Goal: Transaction & Acquisition: Purchase product/service

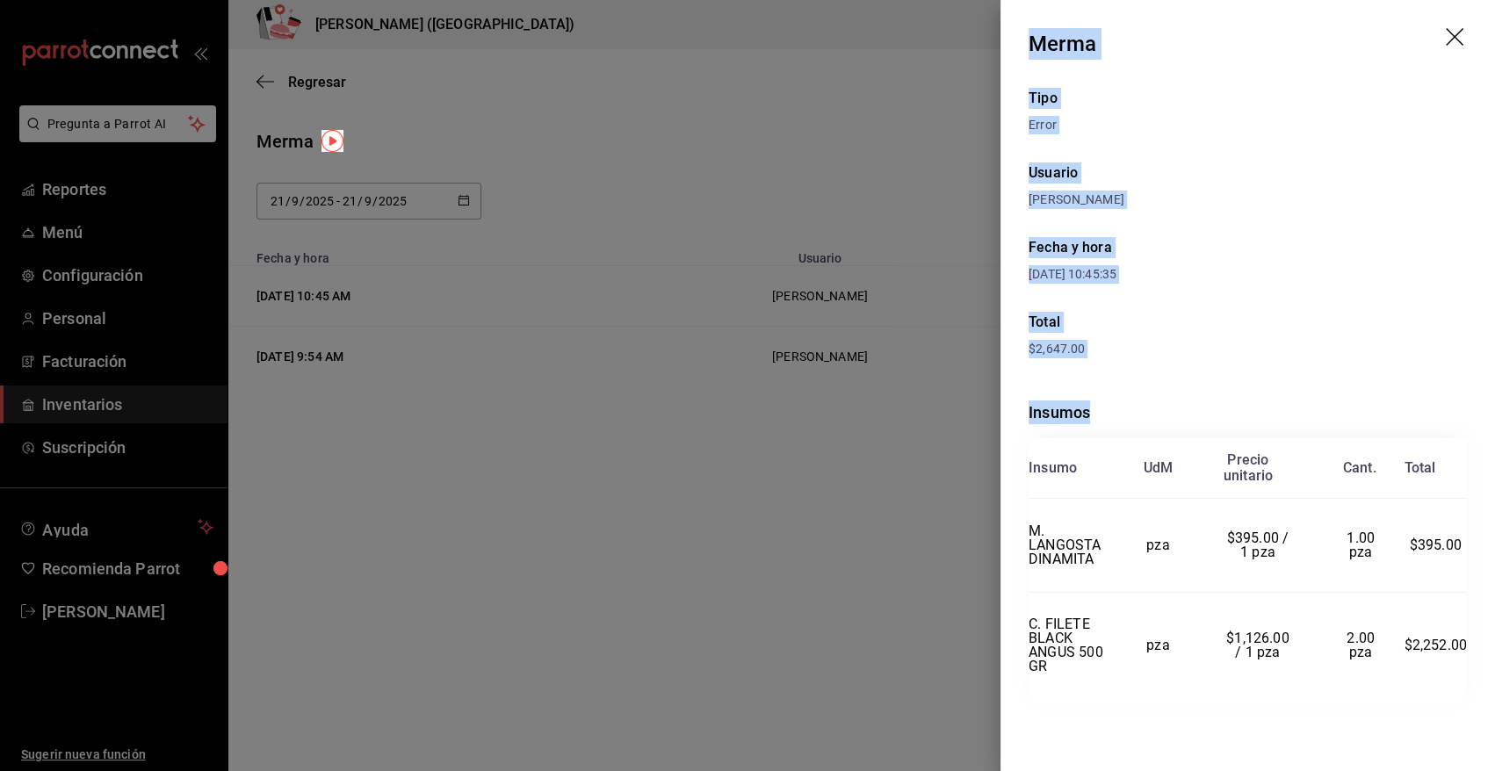
click at [1453, 41] on icon "drag" at bounding box center [1456, 38] width 21 height 21
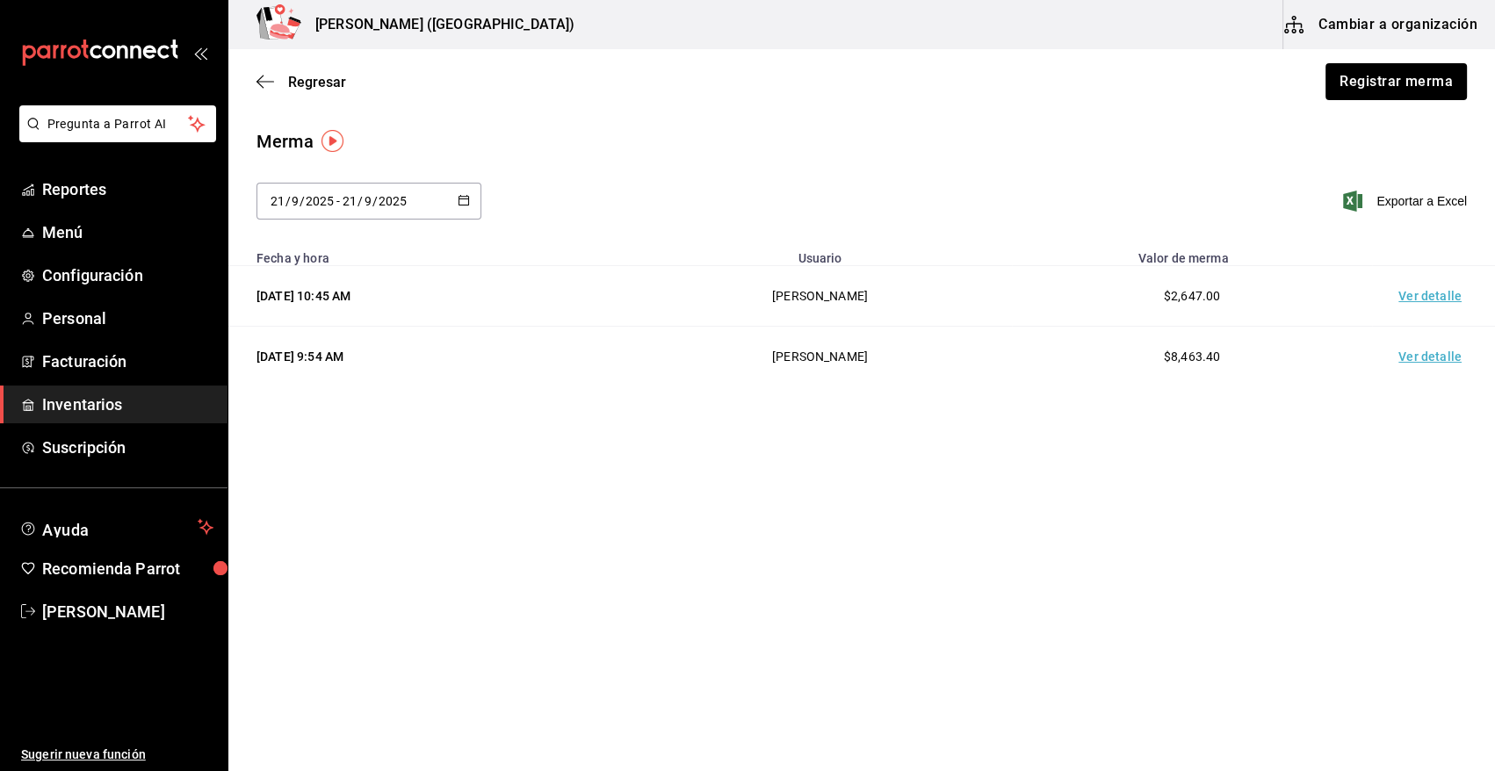
click at [147, 406] on span "Inventarios" at bounding box center [127, 405] width 171 height 24
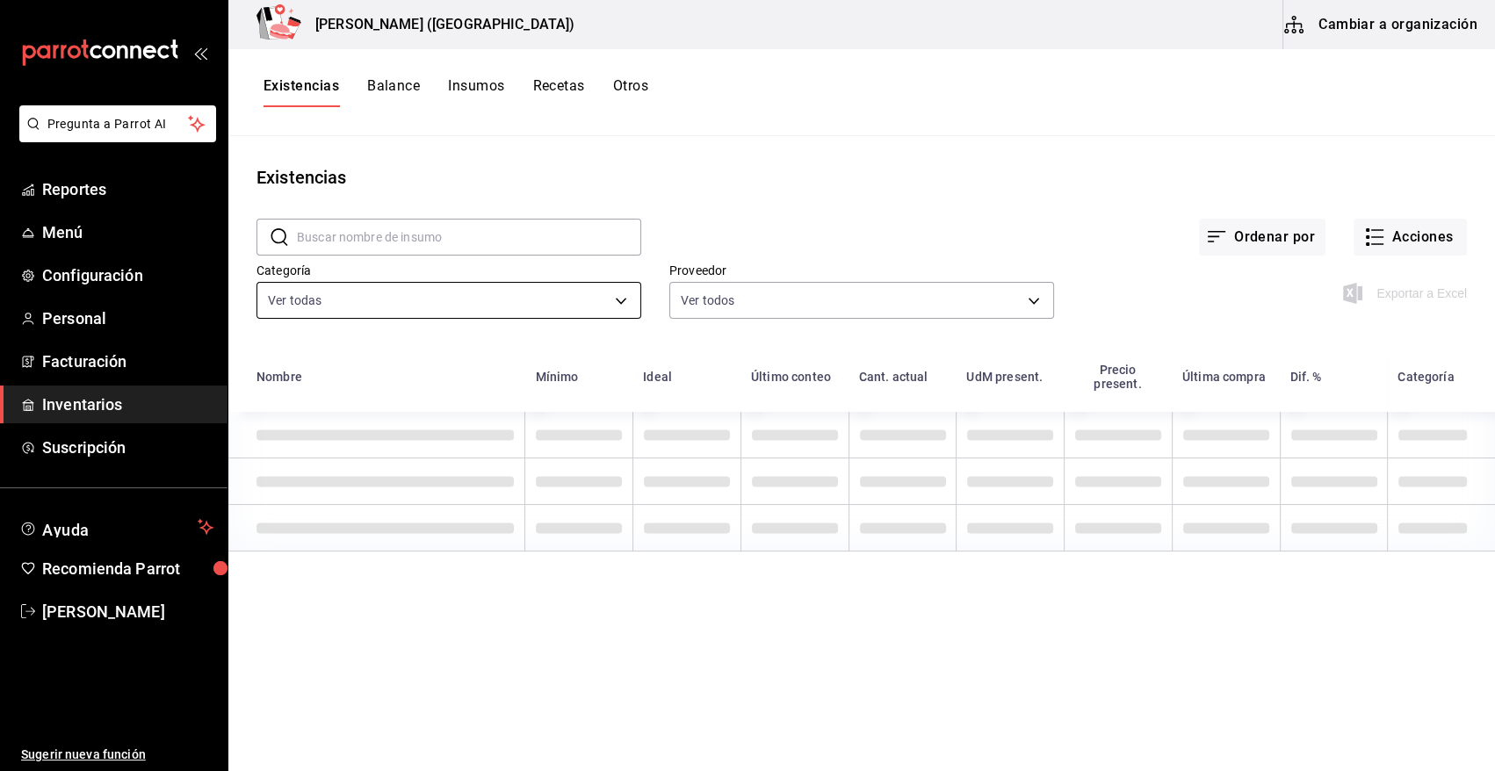
click at [363, 295] on body "Pregunta a Parrot AI Reportes Menú Configuración Personal Facturación Inventari…" at bounding box center [747, 379] width 1495 height 759
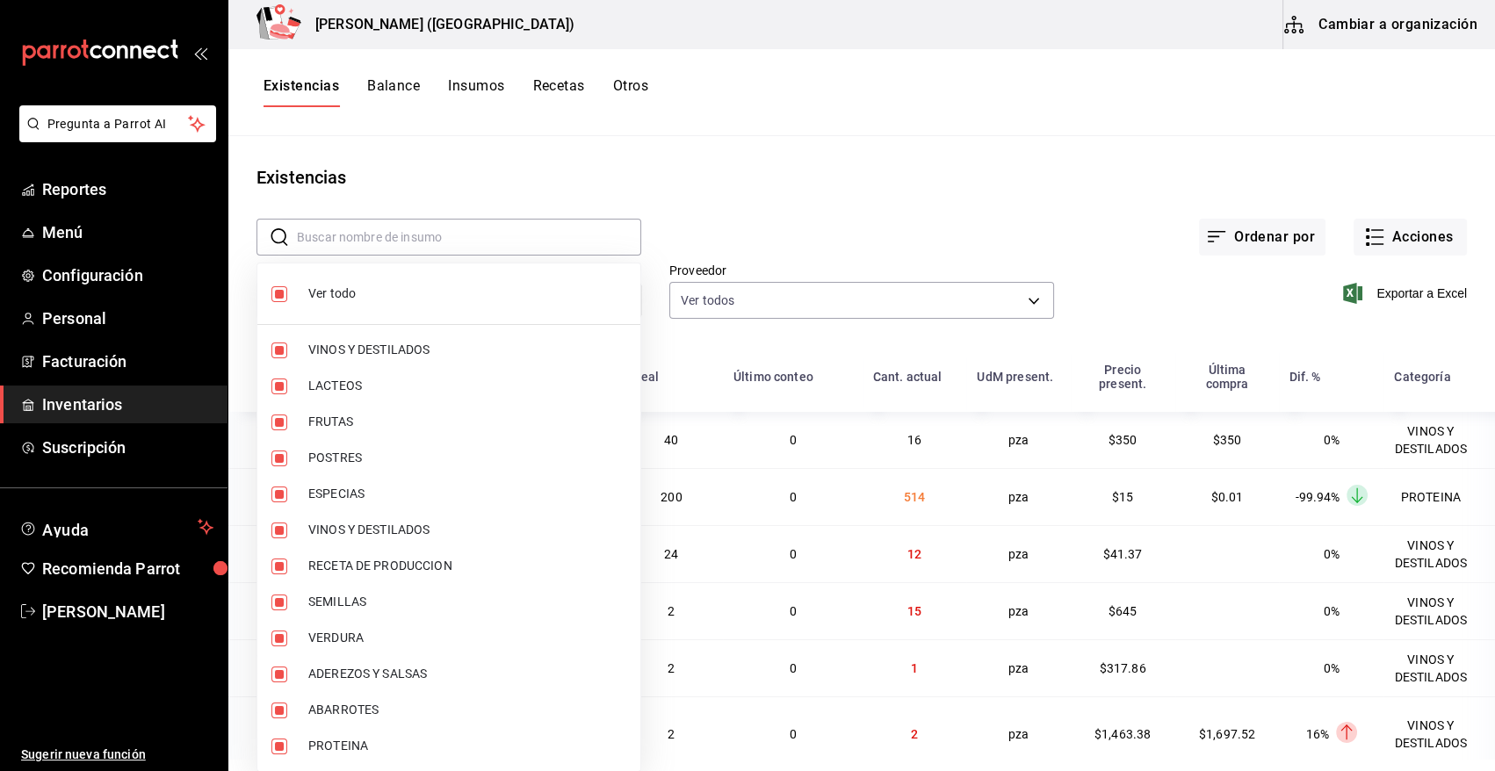
click at [332, 299] on span "Ver todo" at bounding box center [467, 294] width 318 height 18
checkbox input "false"
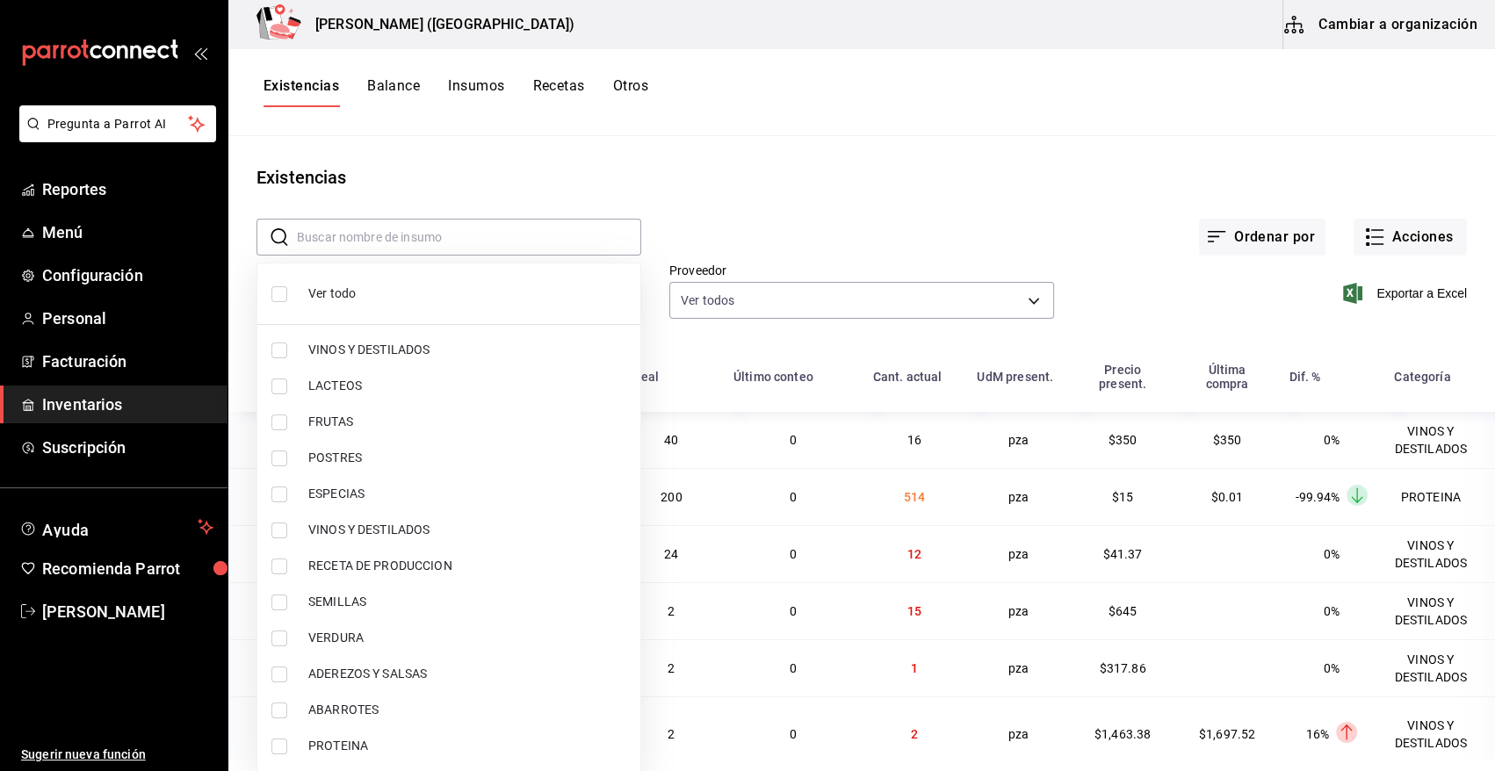
checkbox input "false"
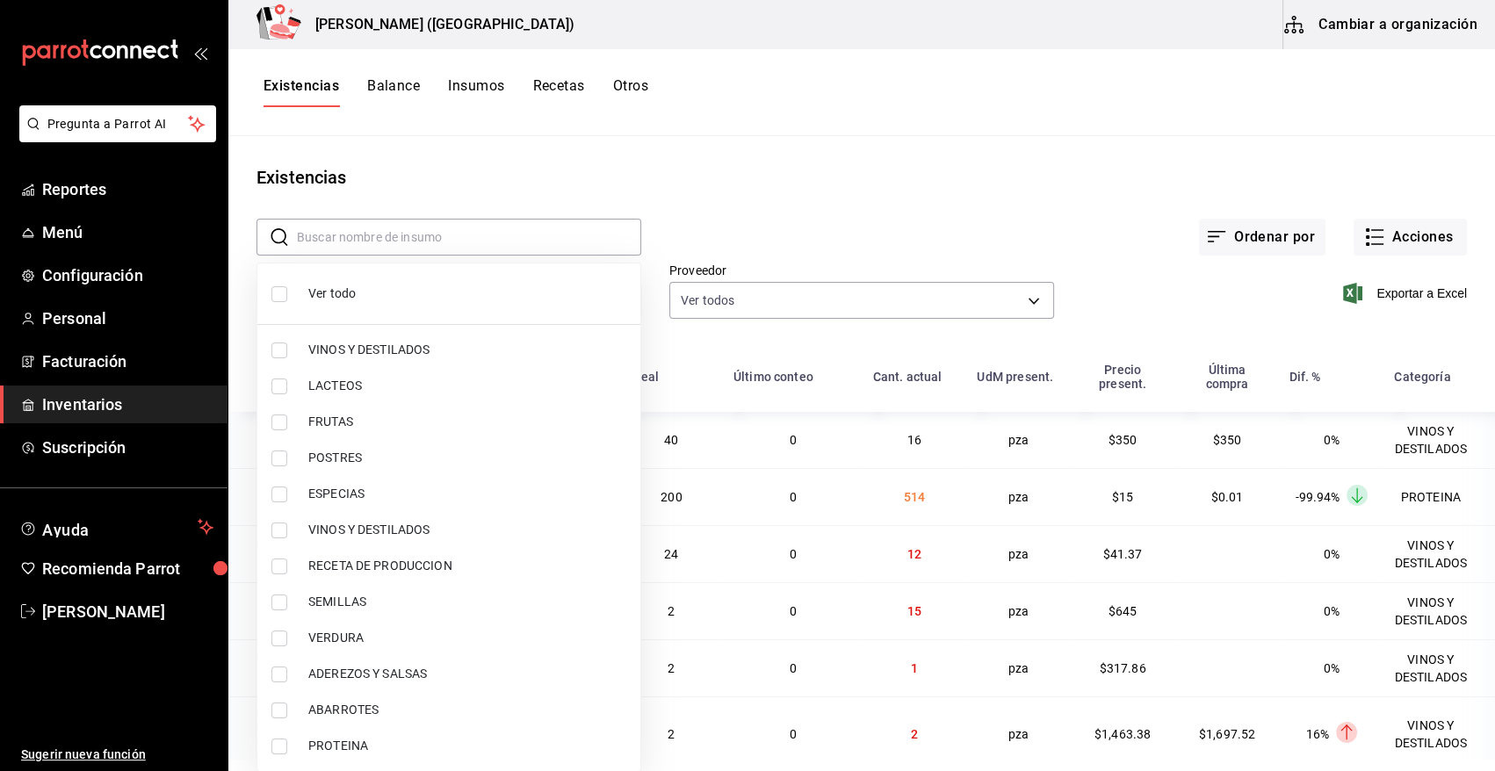
checkbox input "false"
click at [279, 745] on input "checkbox" at bounding box center [279, 747] width 16 height 16
checkbox input "true"
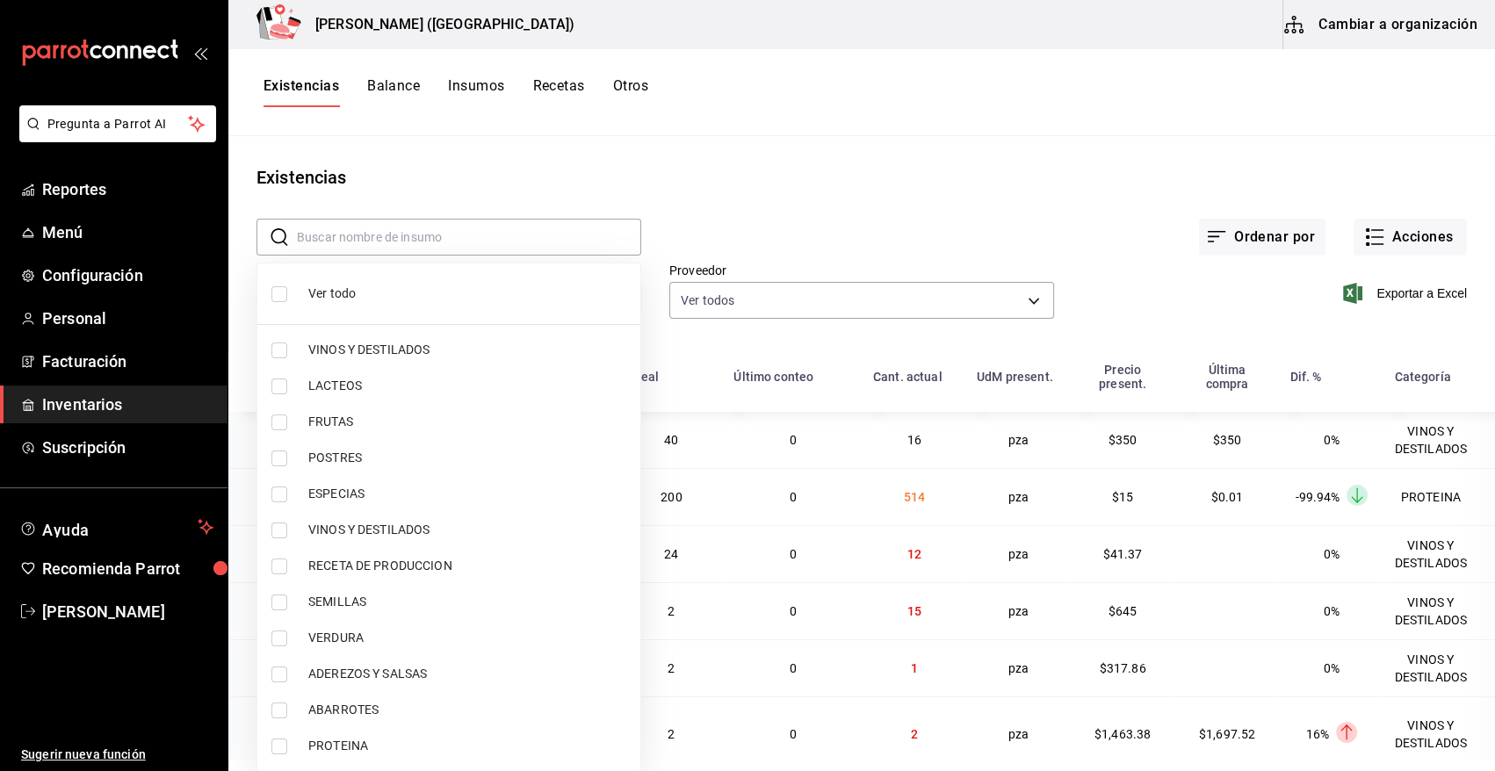
type input "3e90cef9-1dc9-474d-8316-d124f624c148"
click at [749, 212] on div at bounding box center [747, 385] width 1495 height 771
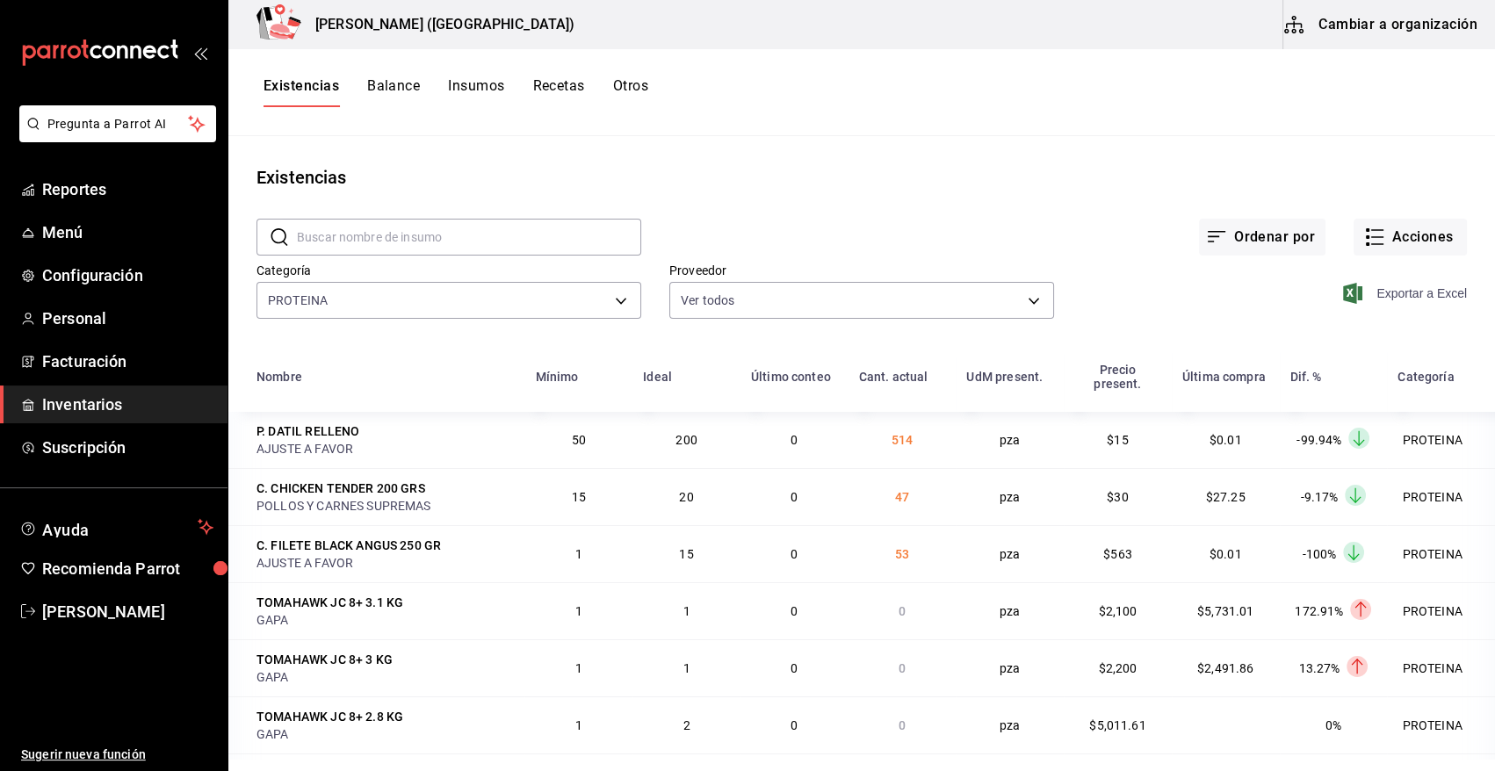
click at [1348, 292] on icon "button" at bounding box center [1352, 293] width 19 height 21
click at [1403, 236] on button "Acciones" at bounding box center [1409, 237] width 113 height 37
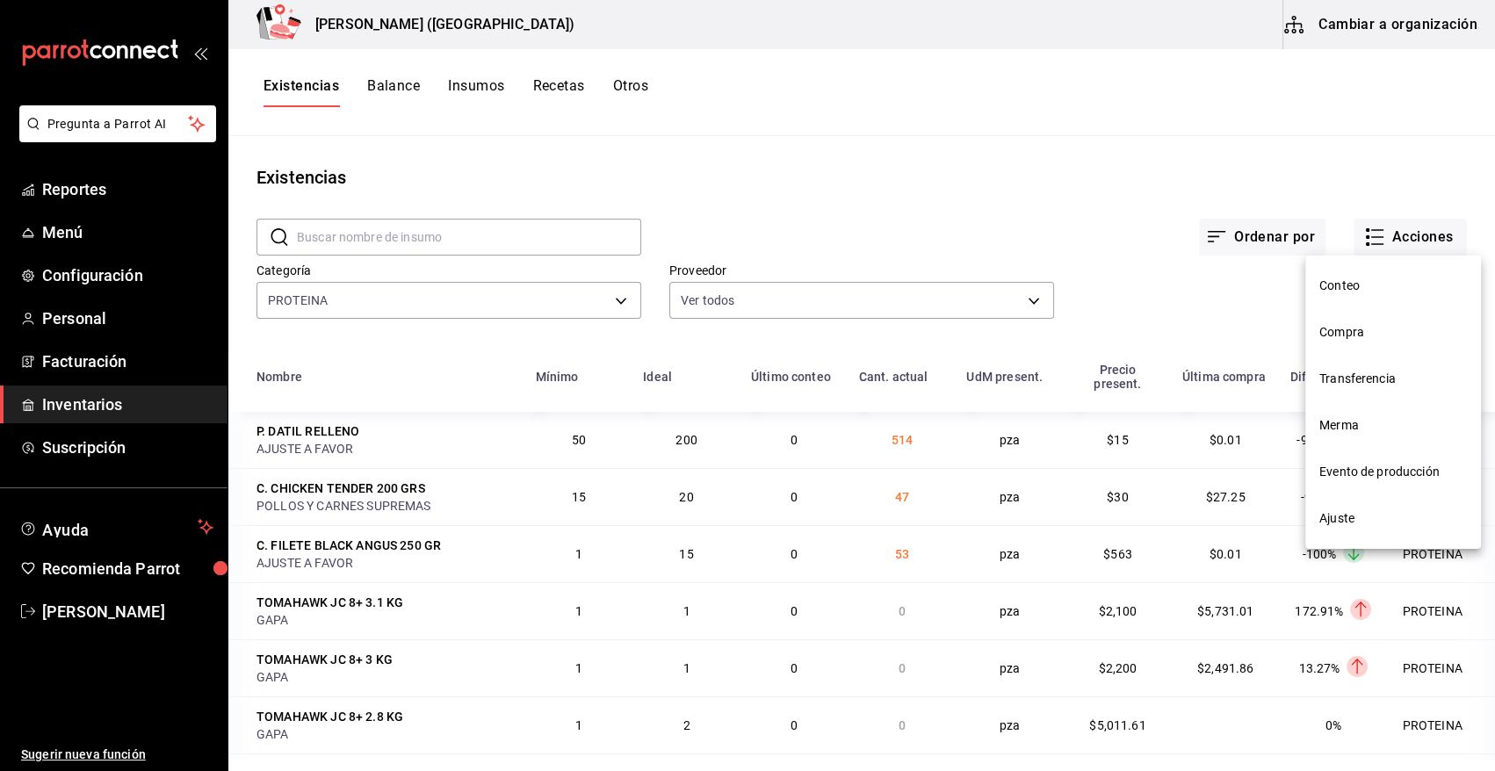
click at [1353, 338] on span "Compra" at bounding box center [1393, 332] width 148 height 18
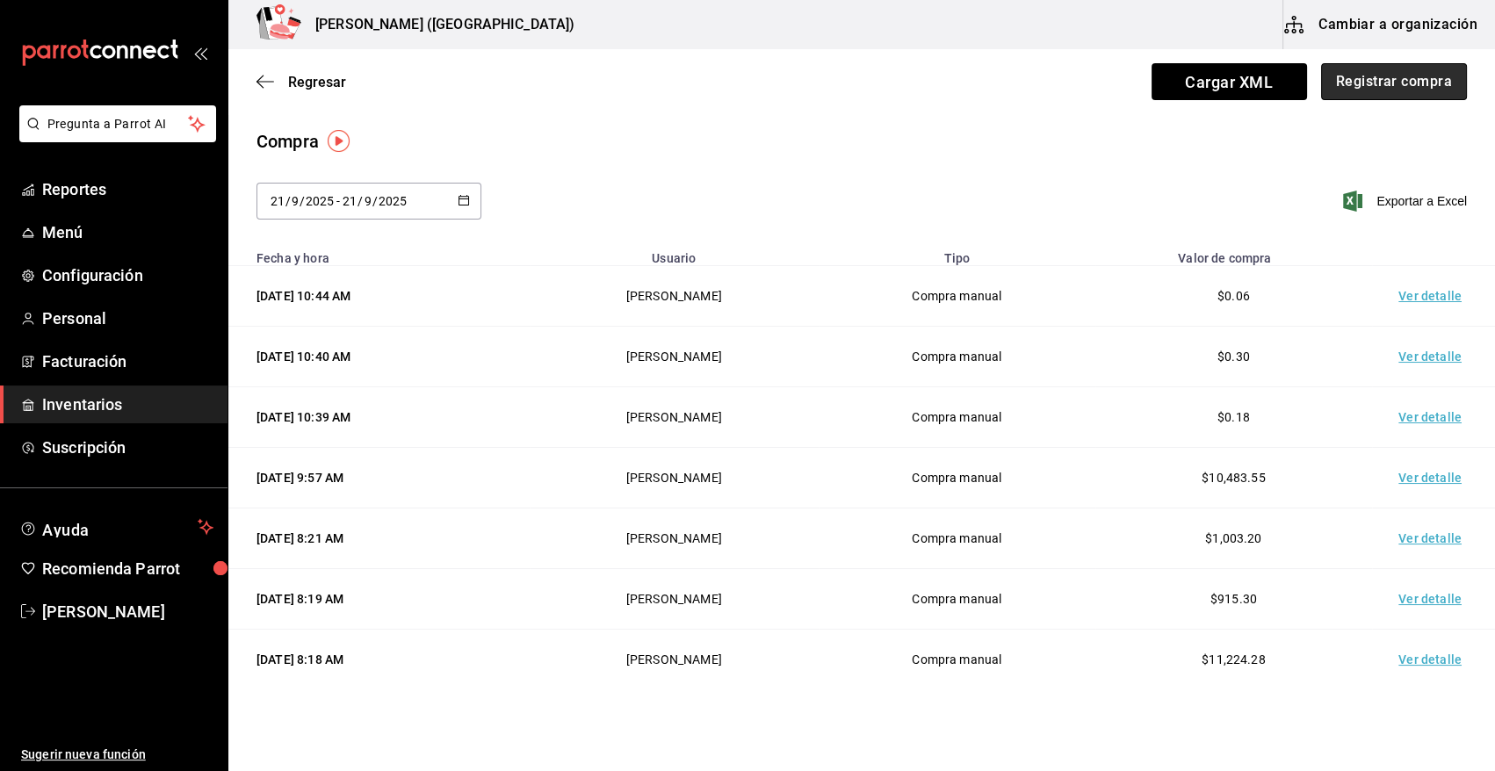
click at [1389, 88] on button "Registrar compra" at bounding box center [1394, 81] width 146 height 37
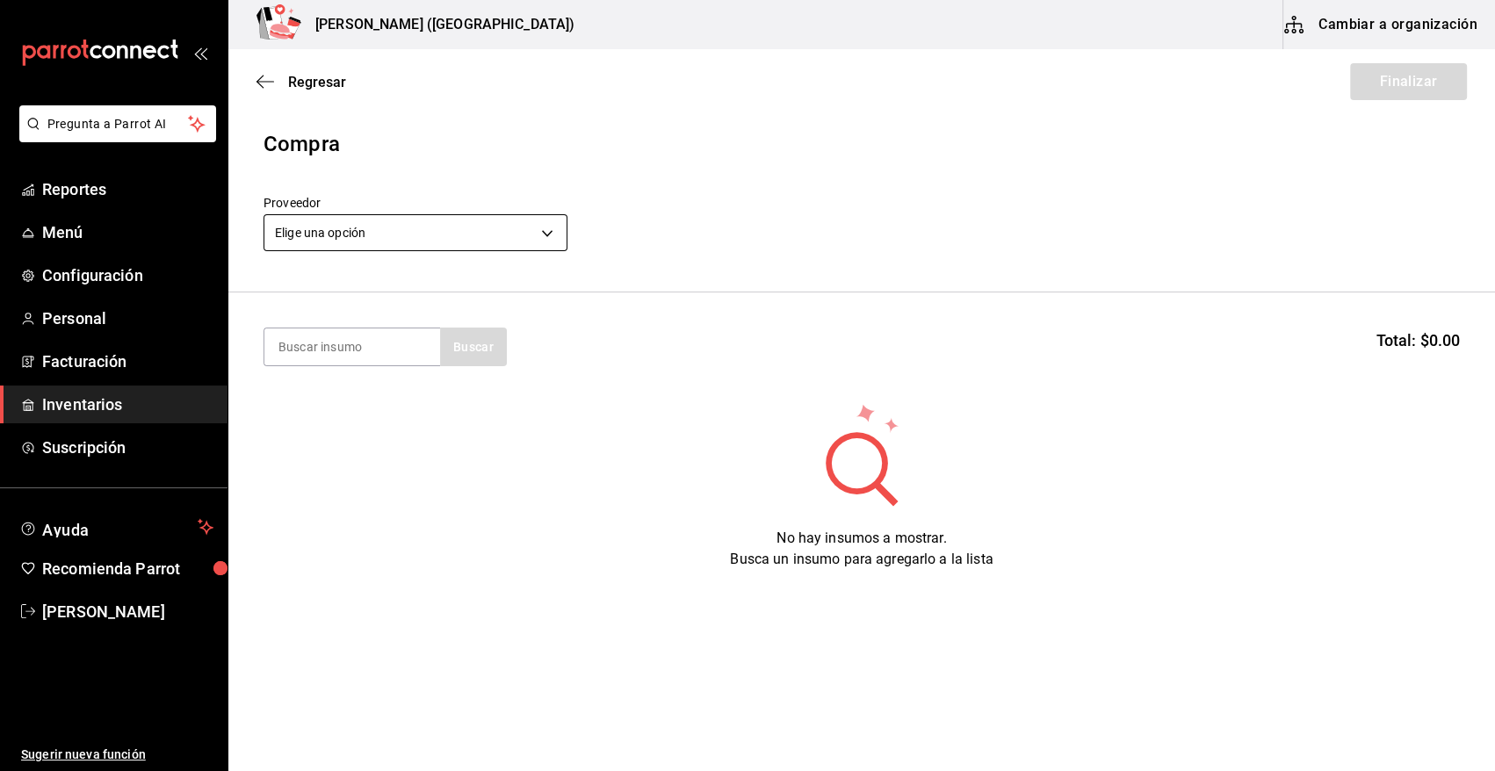
click at [550, 241] on body "Pregunta a Parrot AI Reportes Menú Configuración Personal Facturación Inventari…" at bounding box center [747, 336] width 1495 height 672
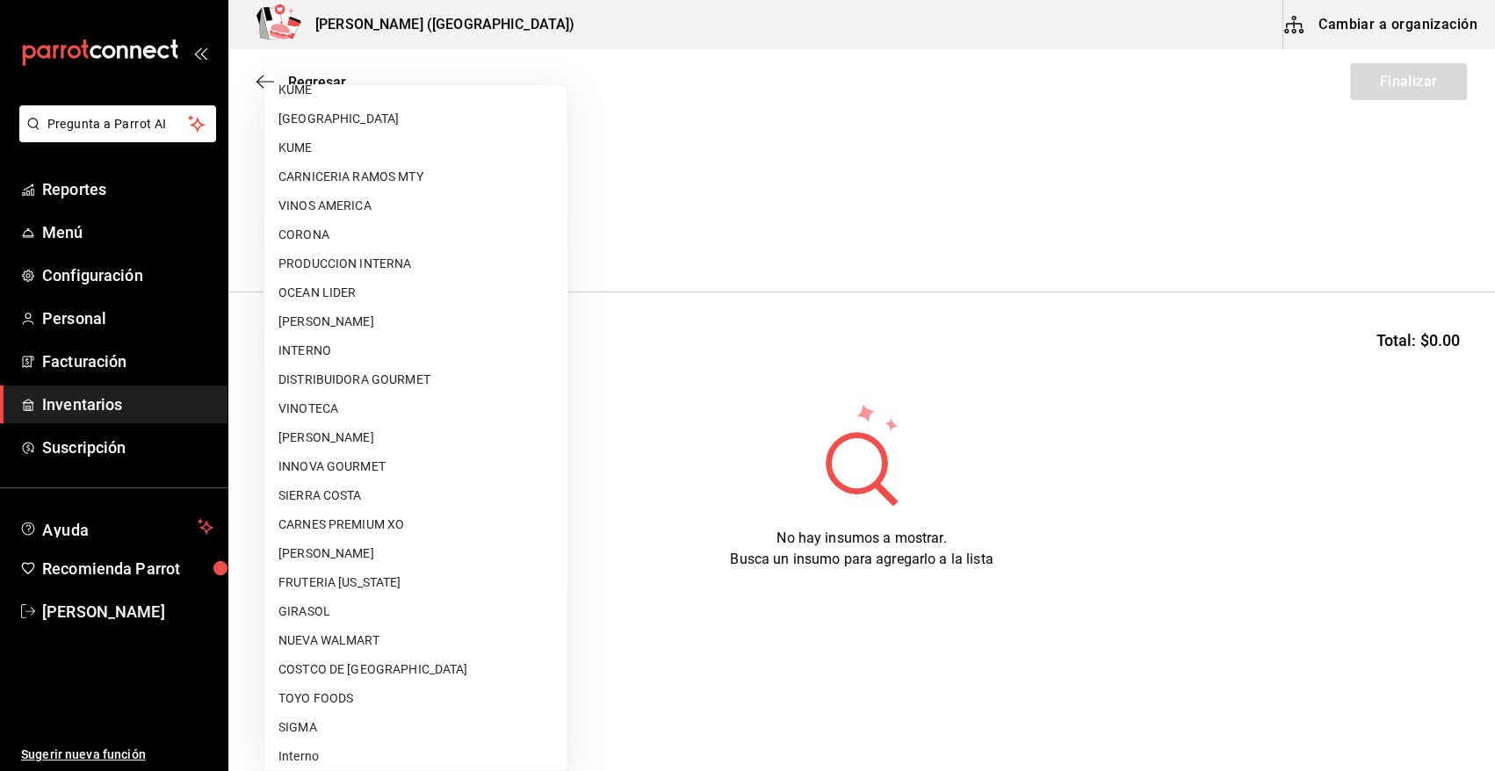
scroll to position [1067, 0]
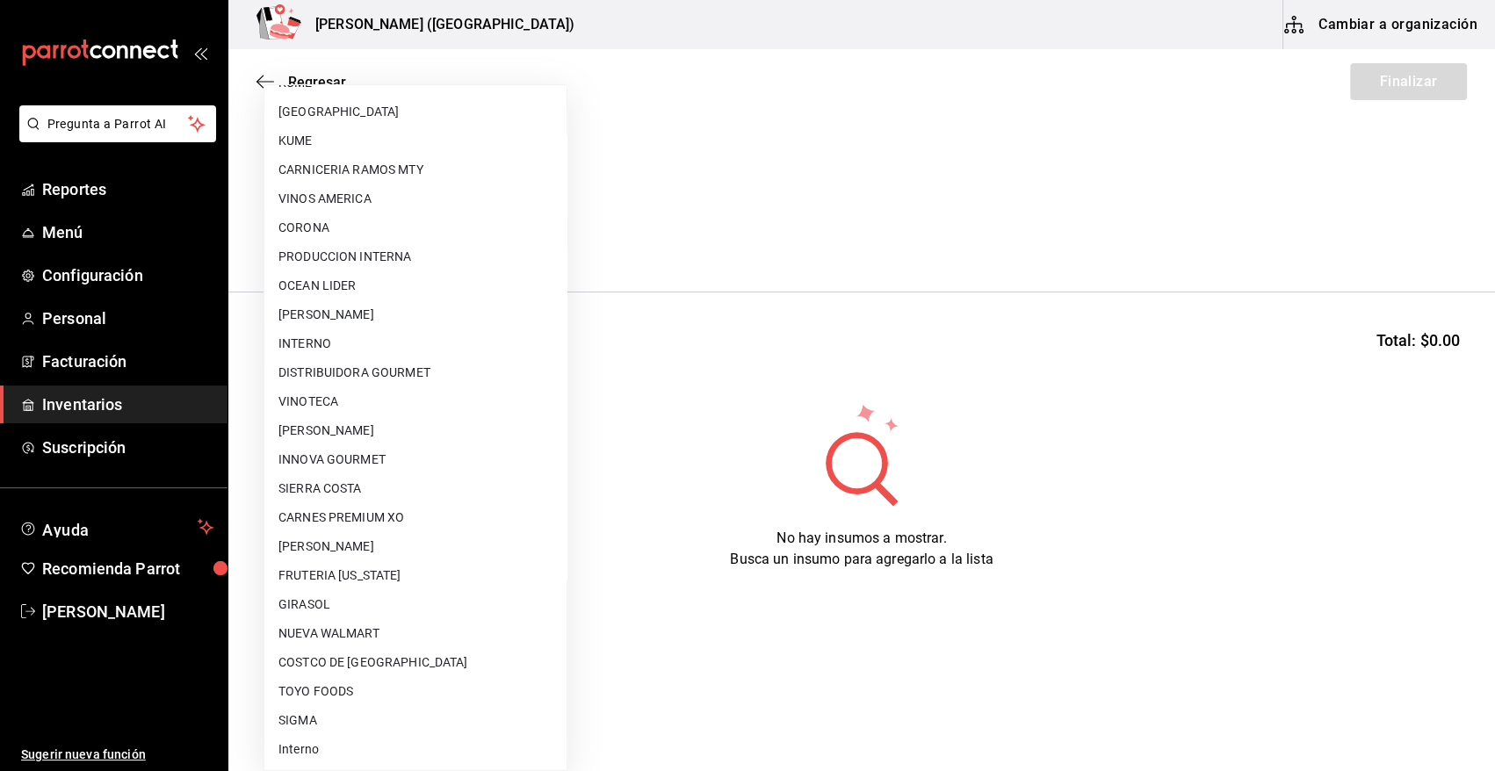
click at [476, 429] on li "[PERSON_NAME]" at bounding box center [415, 430] width 302 height 29
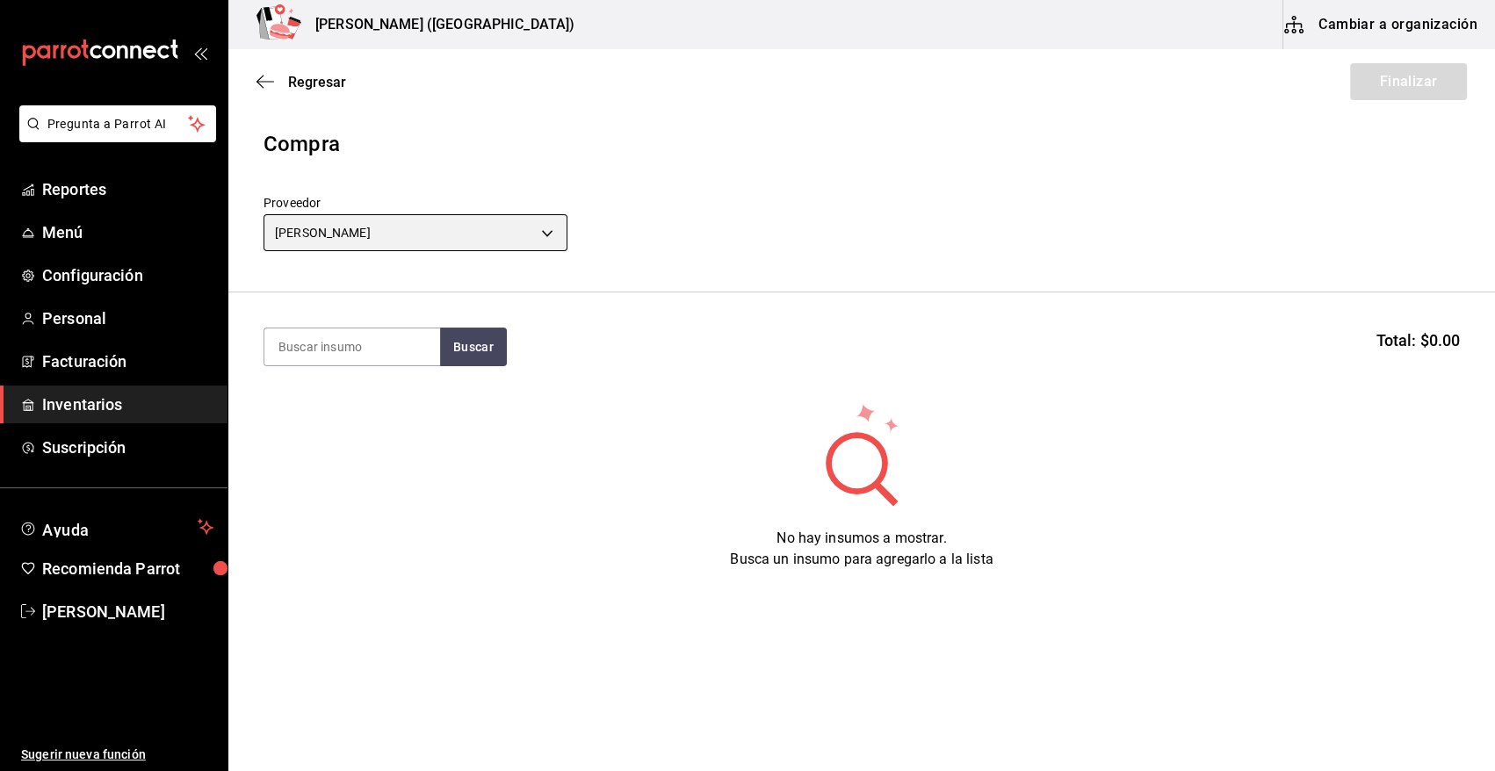
type input "a65ec234-4b48-46db-bf2d-9f7bf0302d91"
click at [334, 359] on input at bounding box center [352, 346] width 176 height 37
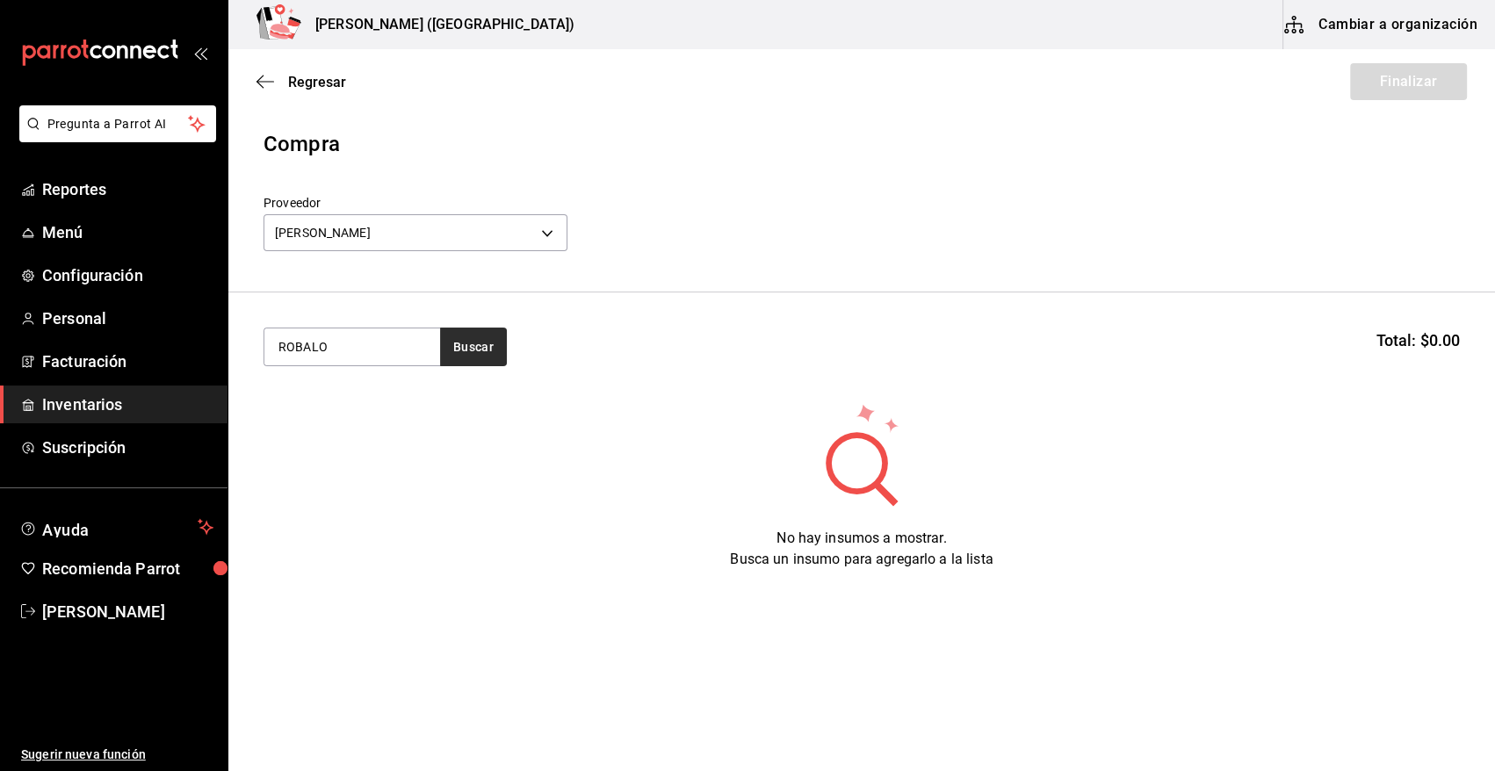
type input "ROBALO"
click at [460, 346] on button "Buscar" at bounding box center [473, 347] width 67 height 39
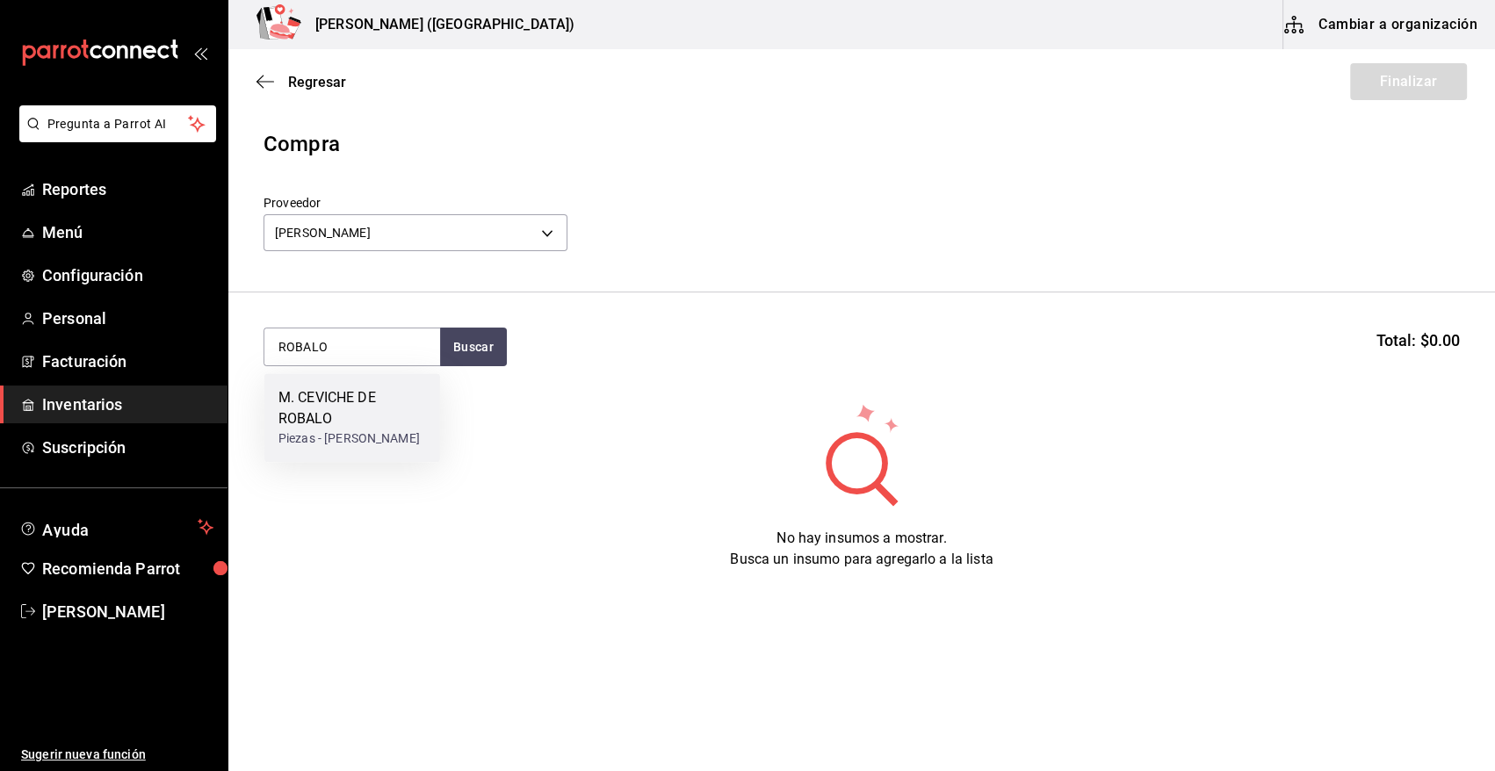
click at [334, 425] on div "M. CEVICHE DE ROBALO" at bounding box center [352, 408] width 148 height 42
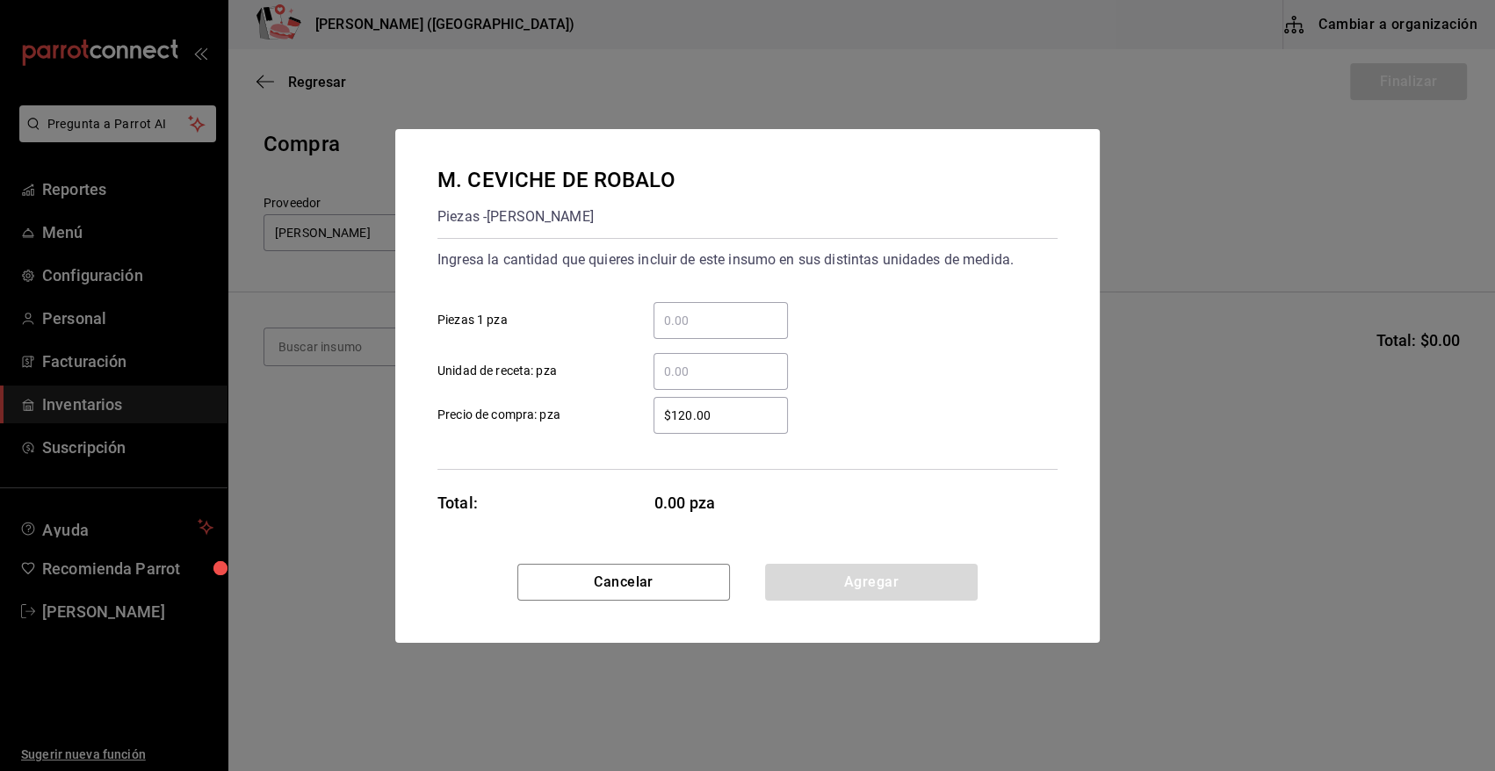
click at [683, 319] on input "​ Piezas 1 pza" at bounding box center [720, 320] width 134 height 21
type input "9"
drag, startPoint x: 728, startPoint y: 410, endPoint x: 596, endPoint y: 437, distance: 134.5
click at [596, 437] on div "Ingresa la cantidad que quieres incluir de este insumo en sus distintas unidade…" at bounding box center [747, 354] width 620 height 232
type input "$82.45"
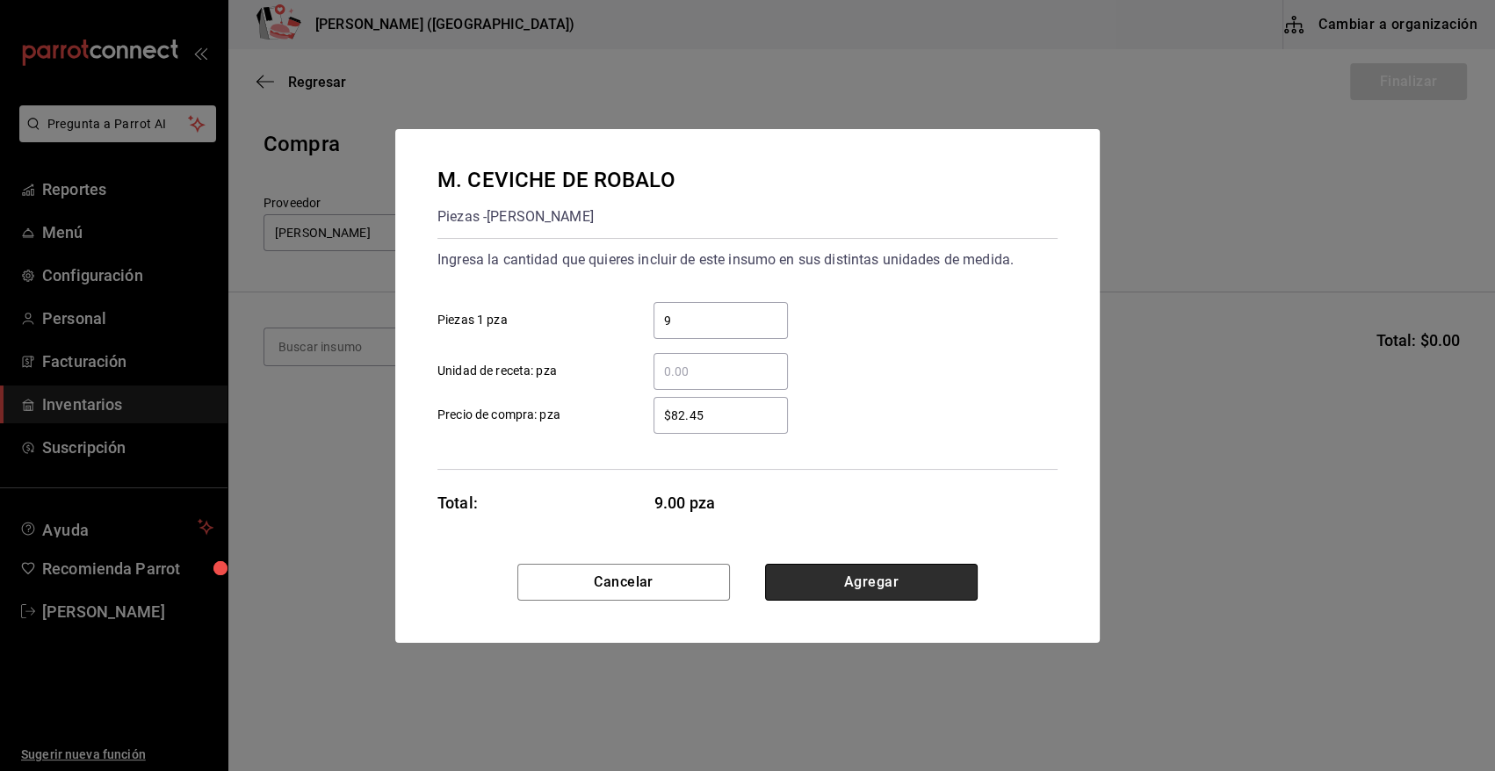
click at [862, 593] on button "Agregar" at bounding box center [871, 582] width 213 height 37
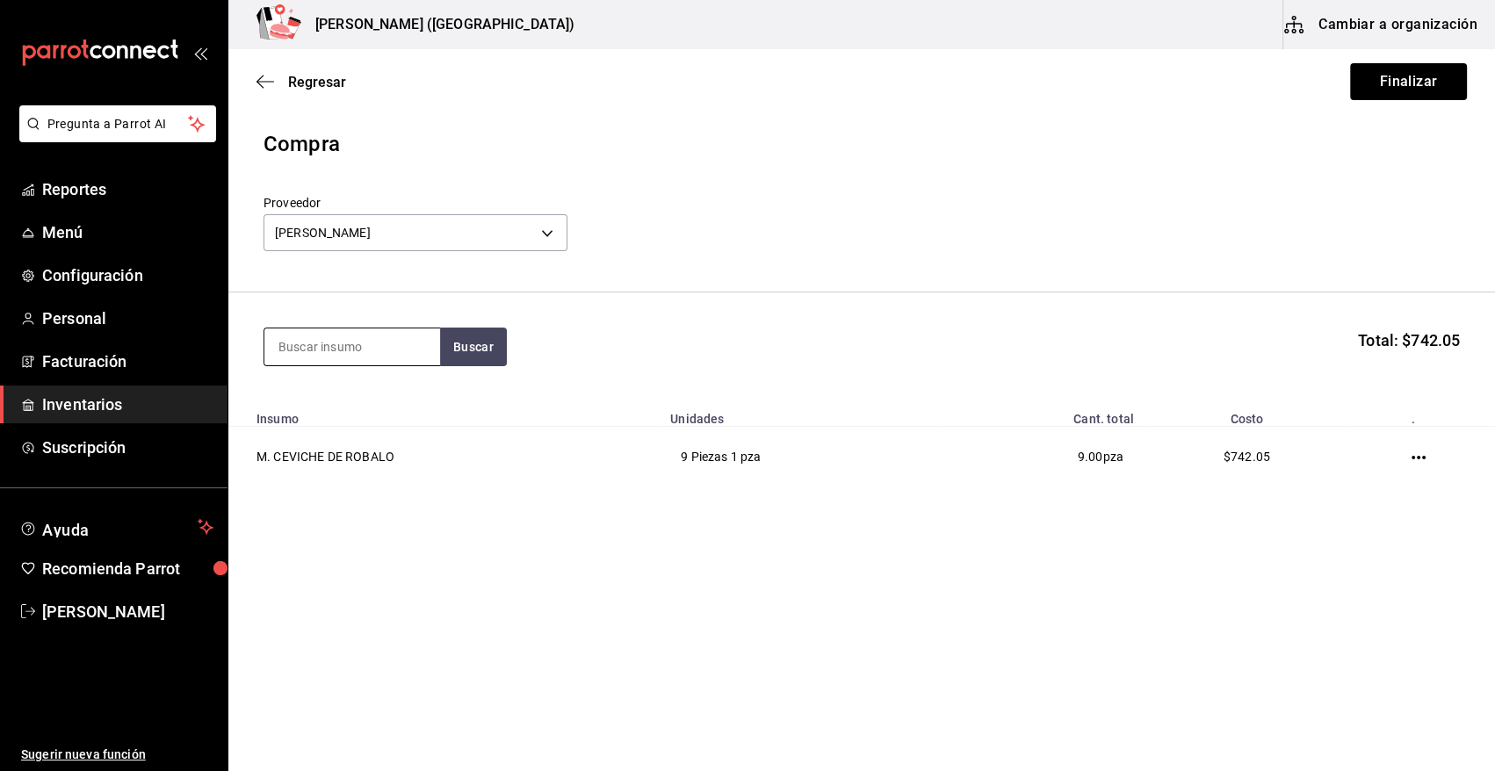
click at [383, 350] on input at bounding box center [352, 346] width 176 height 37
type input "ROBA"
click at [477, 348] on button "Buscar" at bounding box center [473, 347] width 67 height 39
click at [386, 393] on div "M. ROBALO NACIONAL" at bounding box center [350, 397] width 144 height 21
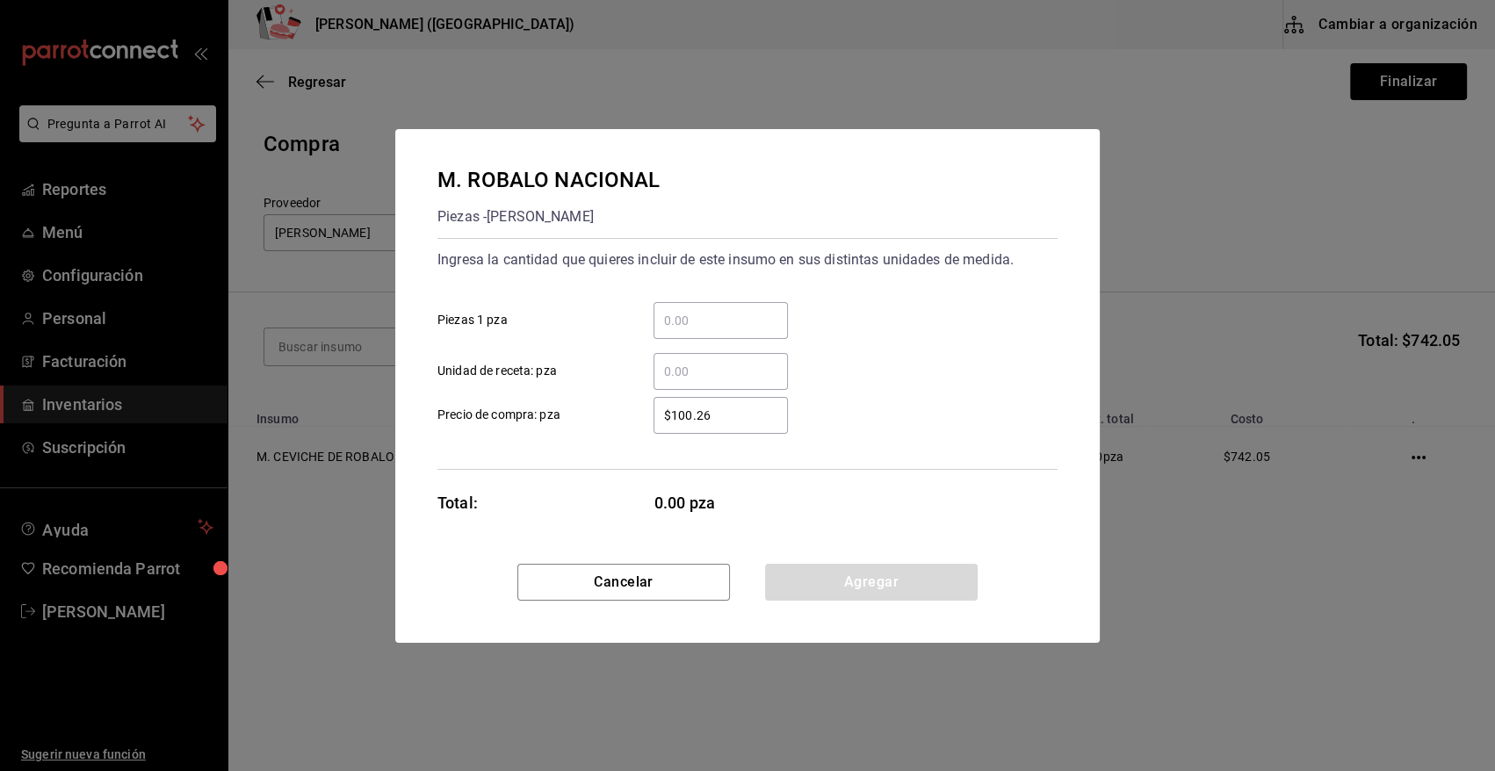
click at [732, 322] on input "​ Piezas 1 pza" at bounding box center [720, 320] width 134 height 21
type input "40"
drag, startPoint x: 725, startPoint y: 418, endPoint x: 600, endPoint y: 406, distance: 126.2
click at [600, 406] on label "$100.26 ​ Precio de compra: pza" at bounding box center [612, 415] width 350 height 37
type input "$90.70"
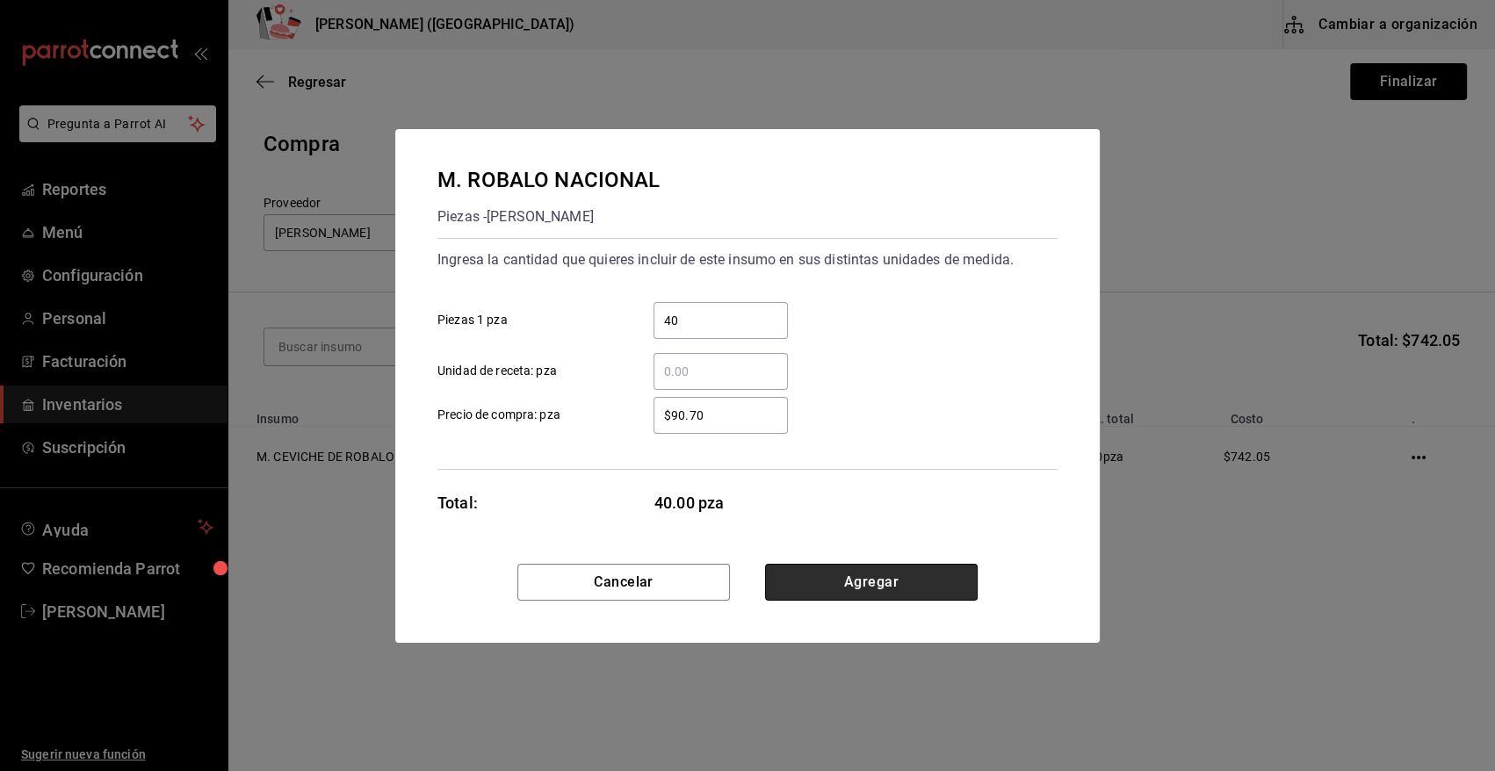
click at [842, 588] on button "Agregar" at bounding box center [871, 582] width 213 height 37
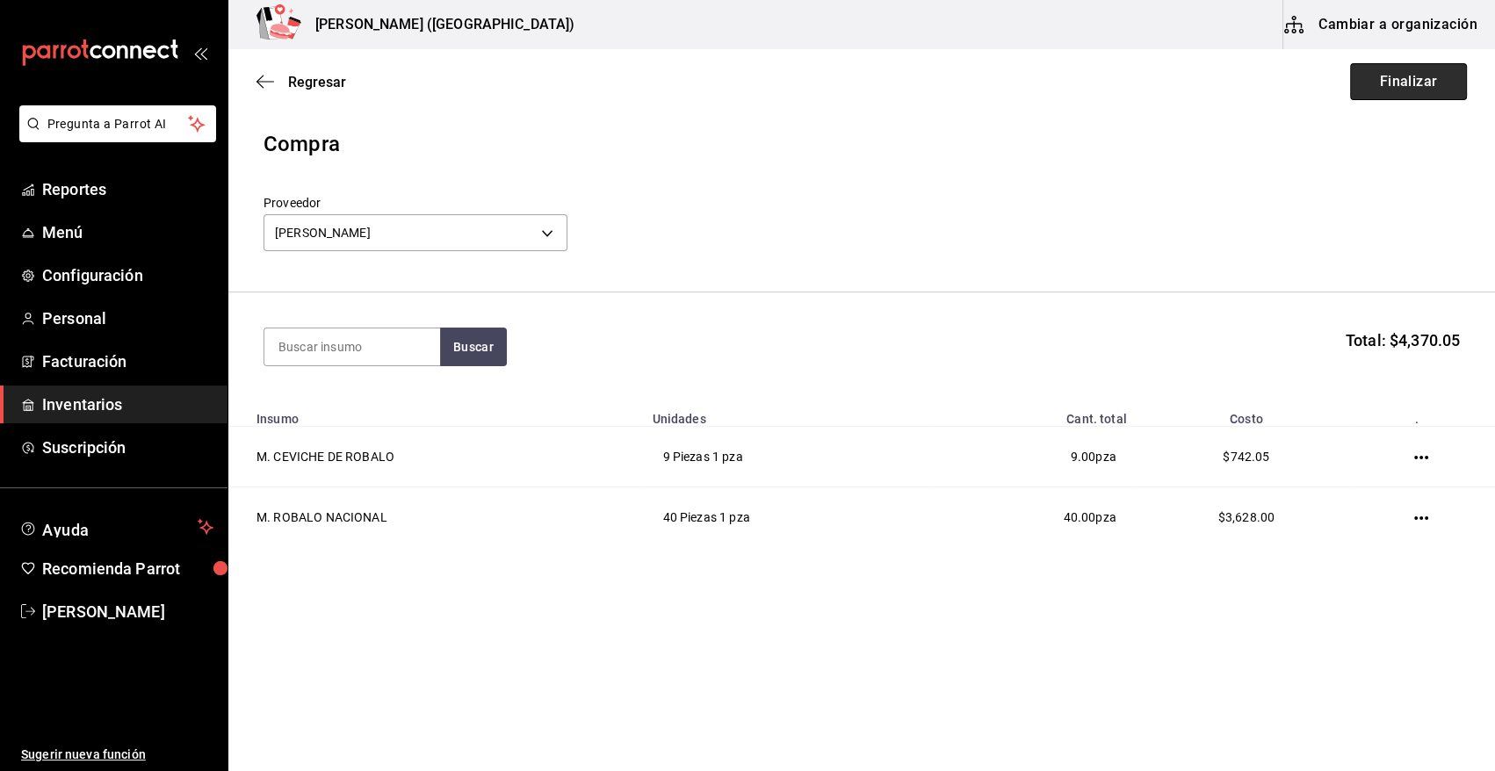
click at [1387, 79] on button "Finalizar" at bounding box center [1408, 81] width 117 height 37
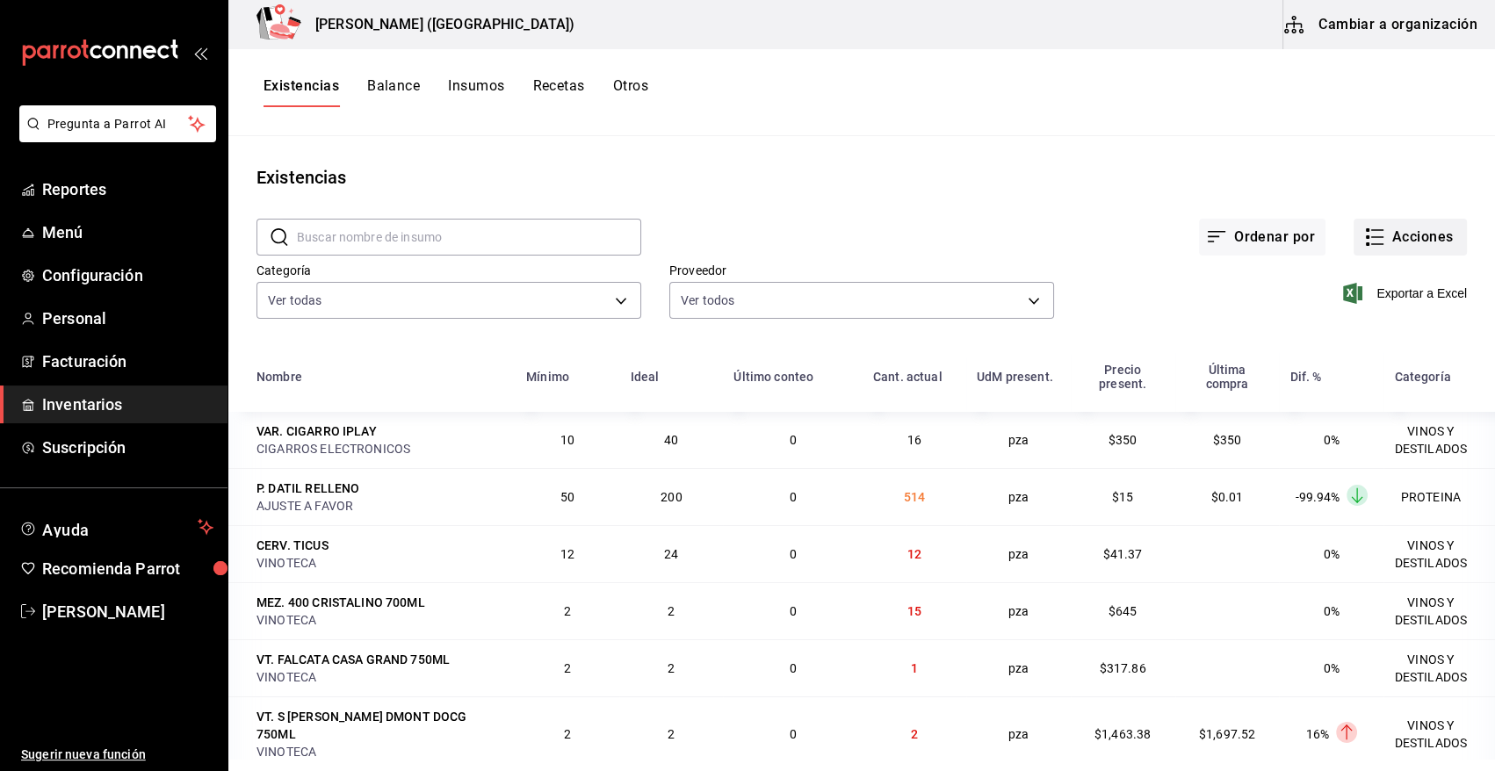
click at [1411, 230] on button "Acciones" at bounding box center [1409, 237] width 113 height 37
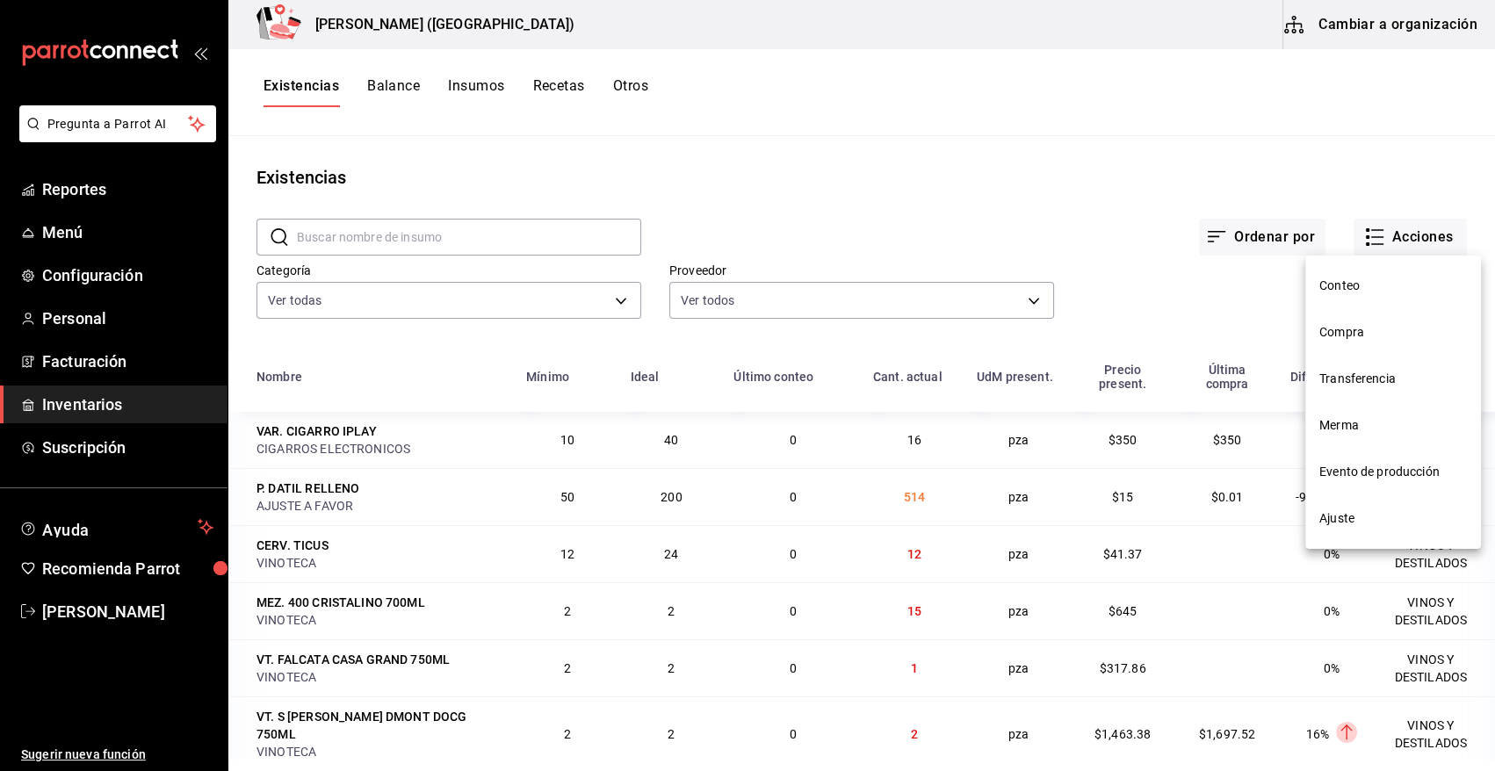
click at [1368, 334] on span "Compra" at bounding box center [1393, 332] width 148 height 18
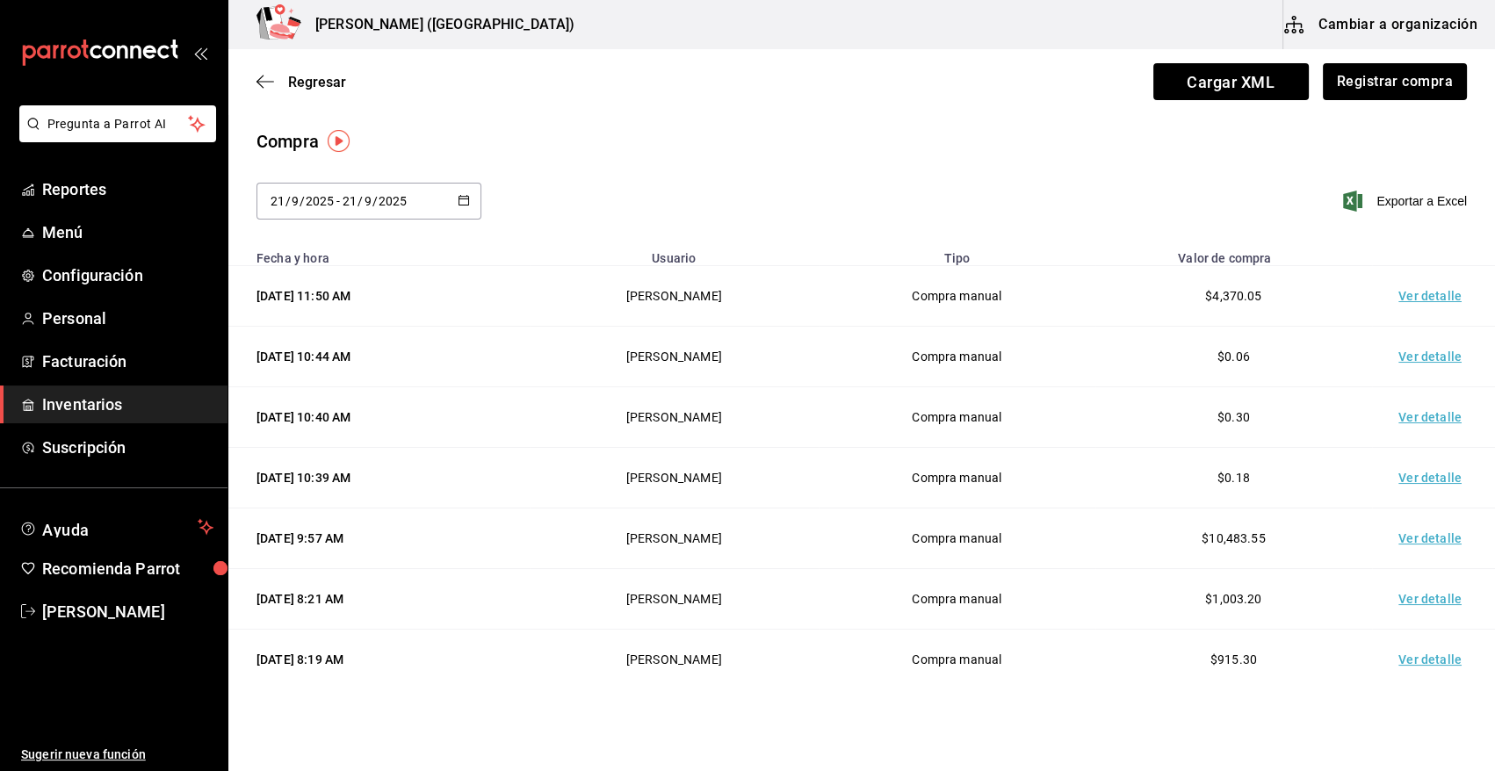
click at [1418, 299] on td "Ver detalle" at bounding box center [1433, 296] width 123 height 61
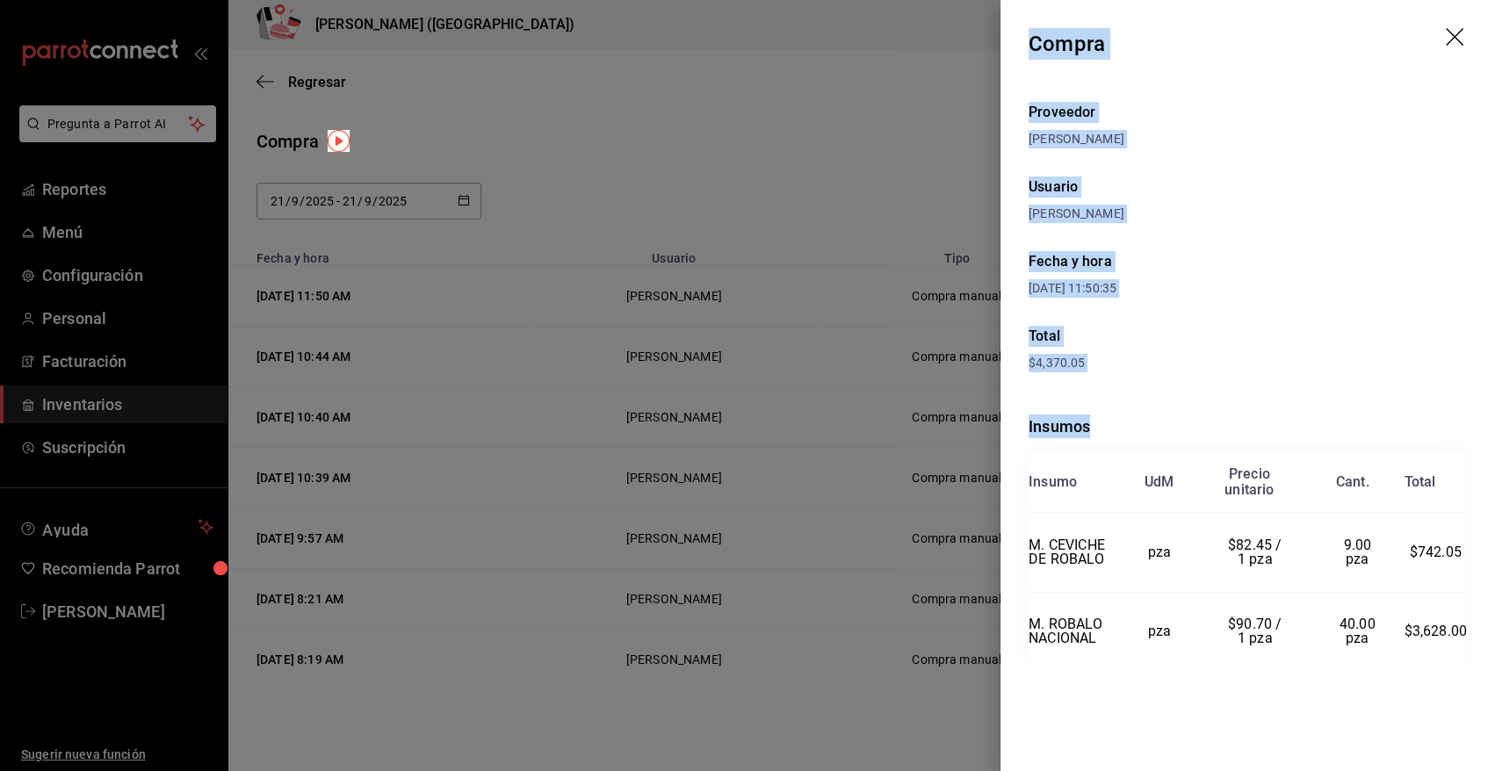
drag, startPoint x: 1030, startPoint y: 39, endPoint x: 1476, endPoint y: 640, distance: 749.0
click at [1476, 640] on div "Compra Proveedor [PERSON_NAME] Usuario [PERSON_NAME] y hora [DATE] 11:50:35 Tot…" at bounding box center [1247, 385] width 494 height 771
click at [1458, 36] on icon "drag" at bounding box center [1456, 38] width 21 height 21
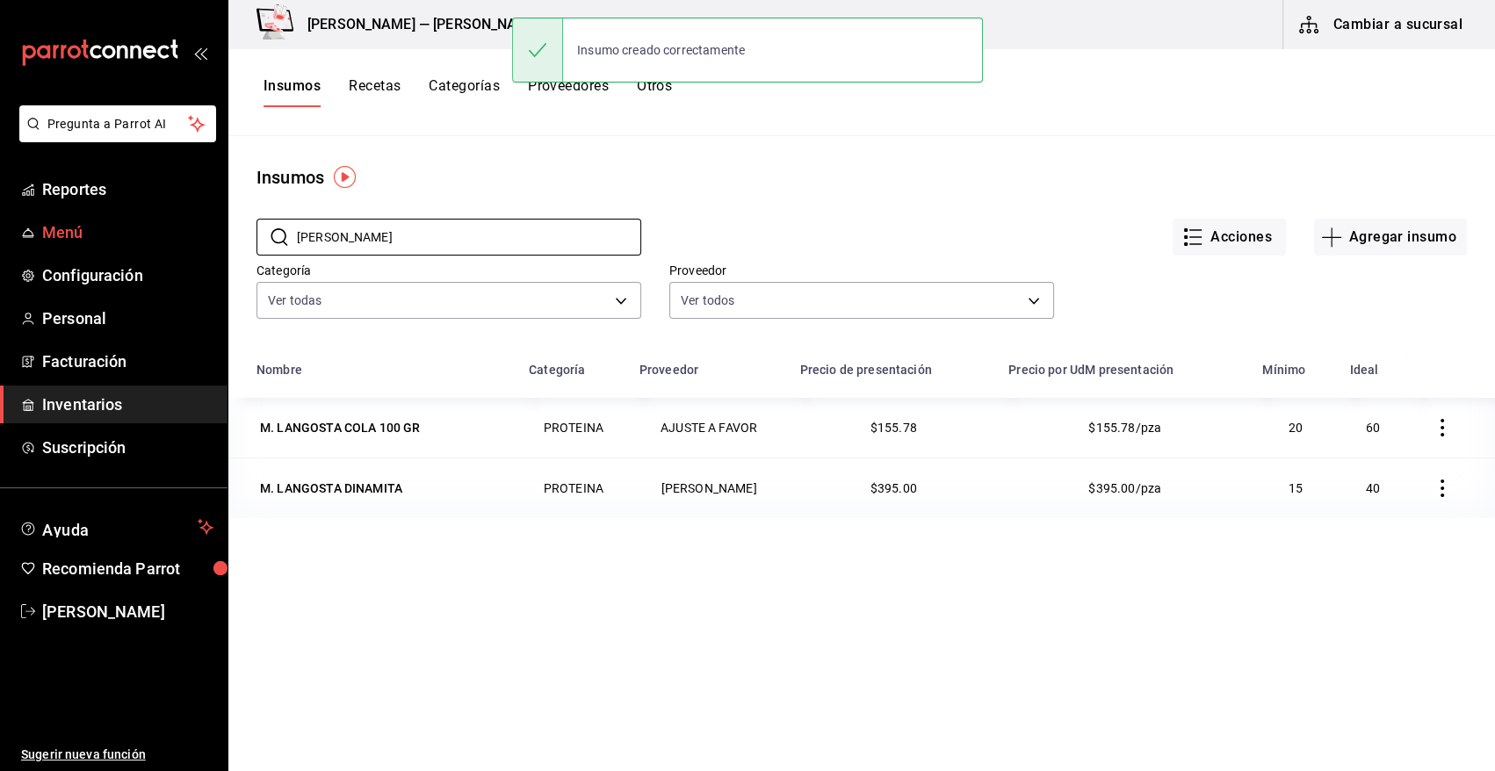
drag, startPoint x: 394, startPoint y: 243, endPoint x: 163, endPoint y: 232, distance: 231.3
click at [163, 232] on div "Pregunta a Parrot AI Reportes Menú Configuración Personal Facturación Inventari…" at bounding box center [747, 379] width 1495 height 759
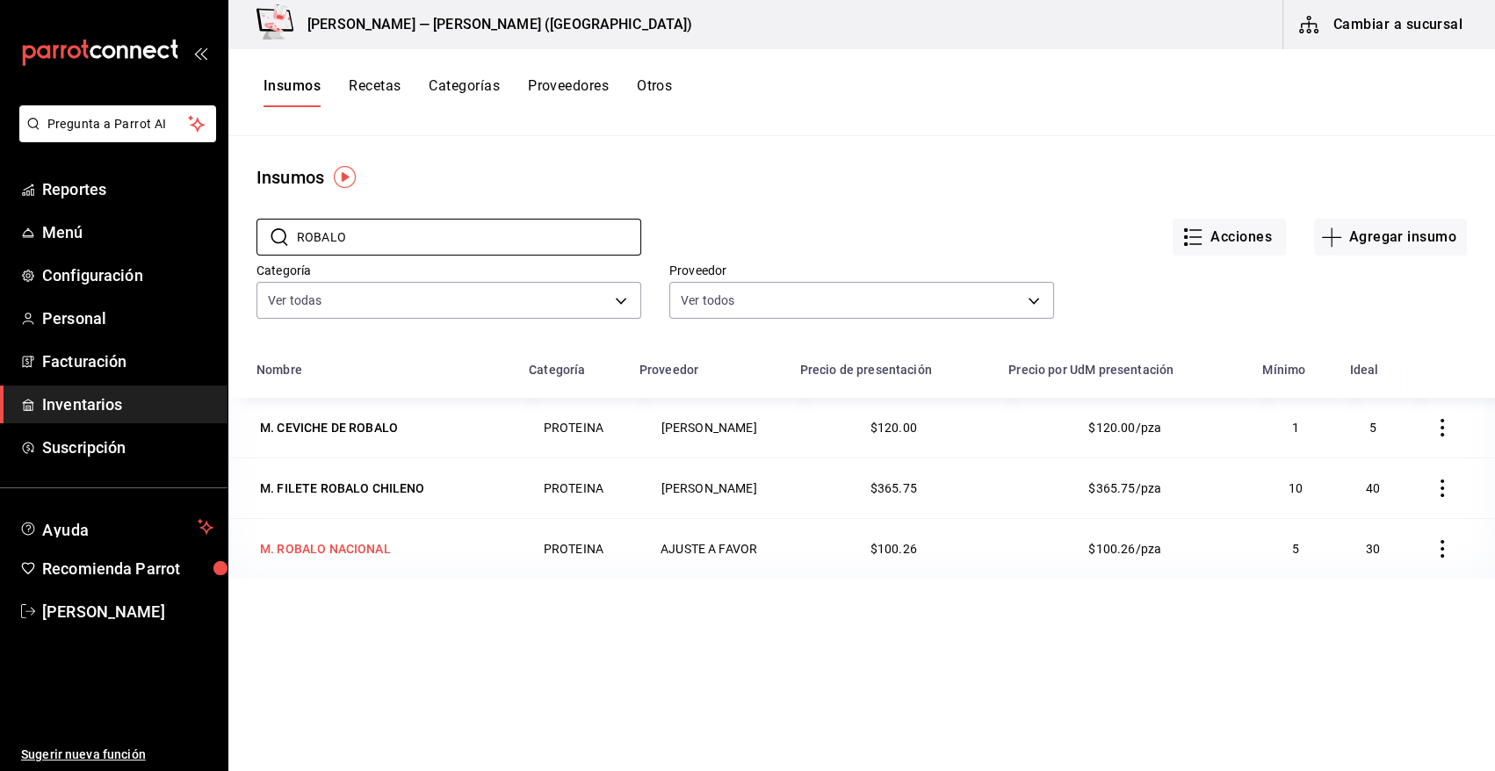
type input "ROBALO"
click at [360, 549] on div "M. ROBALO NACIONAL" at bounding box center [325, 549] width 131 height 18
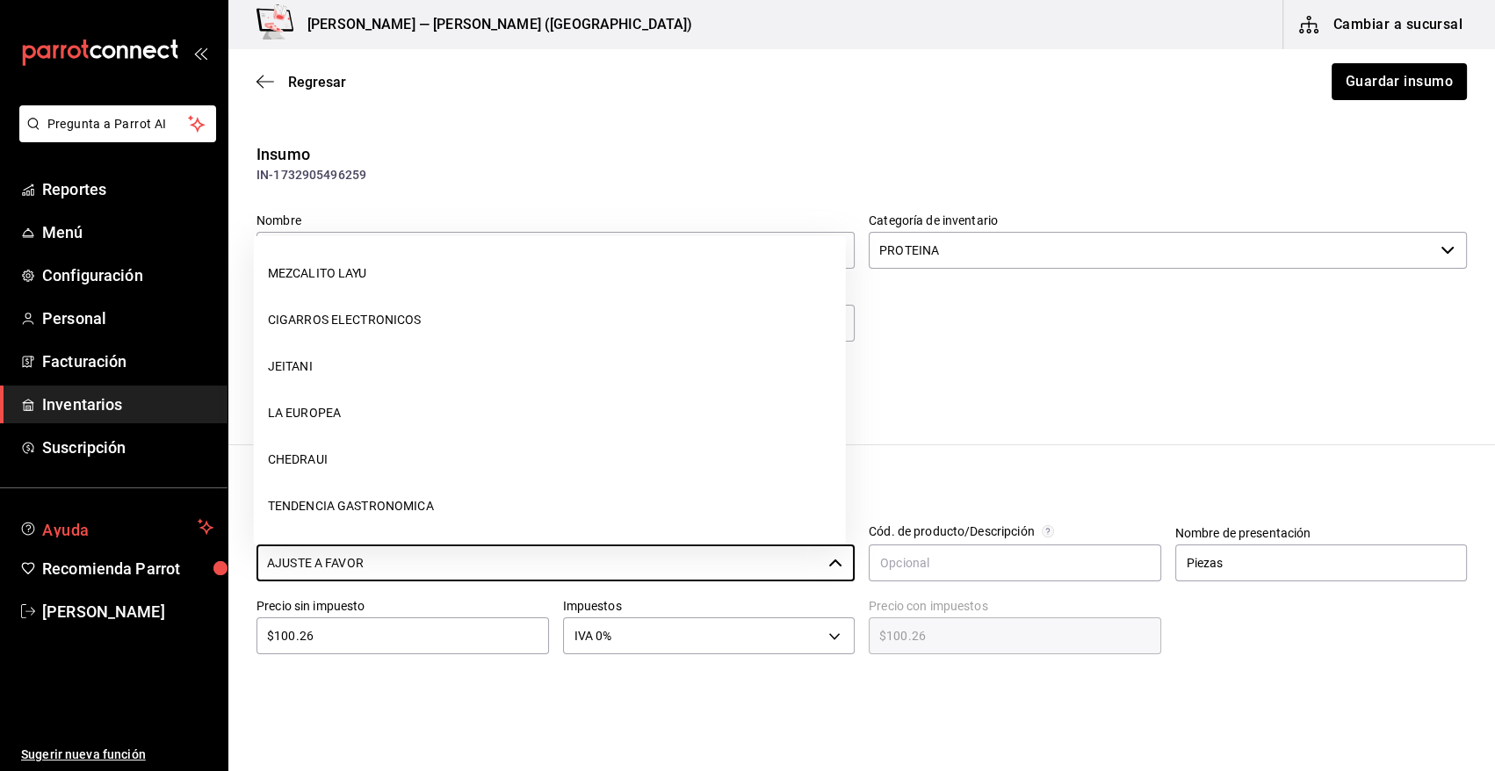
scroll to position [883, 0]
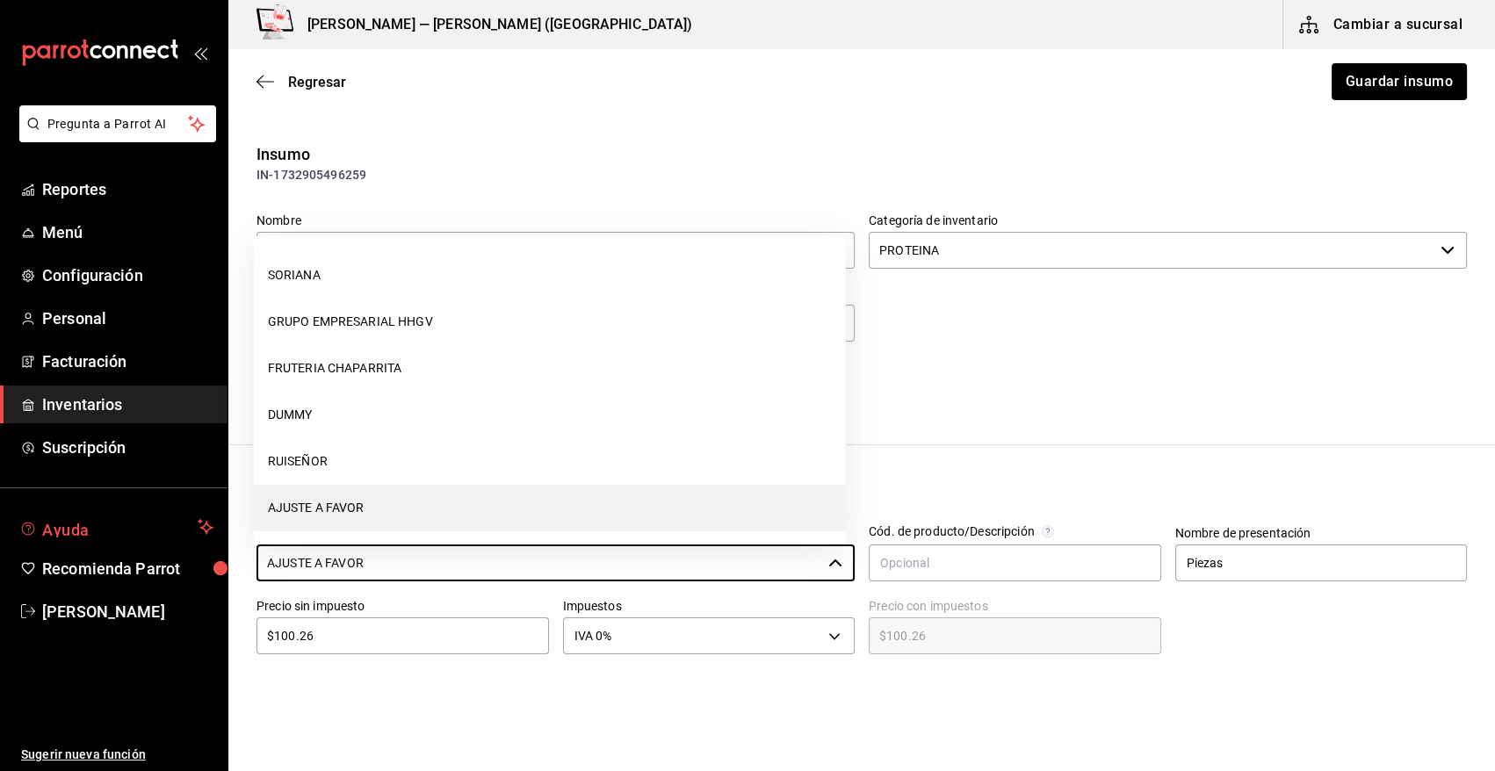
drag, startPoint x: 397, startPoint y: 565, endPoint x: 88, endPoint y: 535, distance: 310.6
click at [88, 535] on div "Pregunta a Parrot AI Reportes Menú Configuración Personal Facturación Inventari…" at bounding box center [747, 336] width 1495 height 672
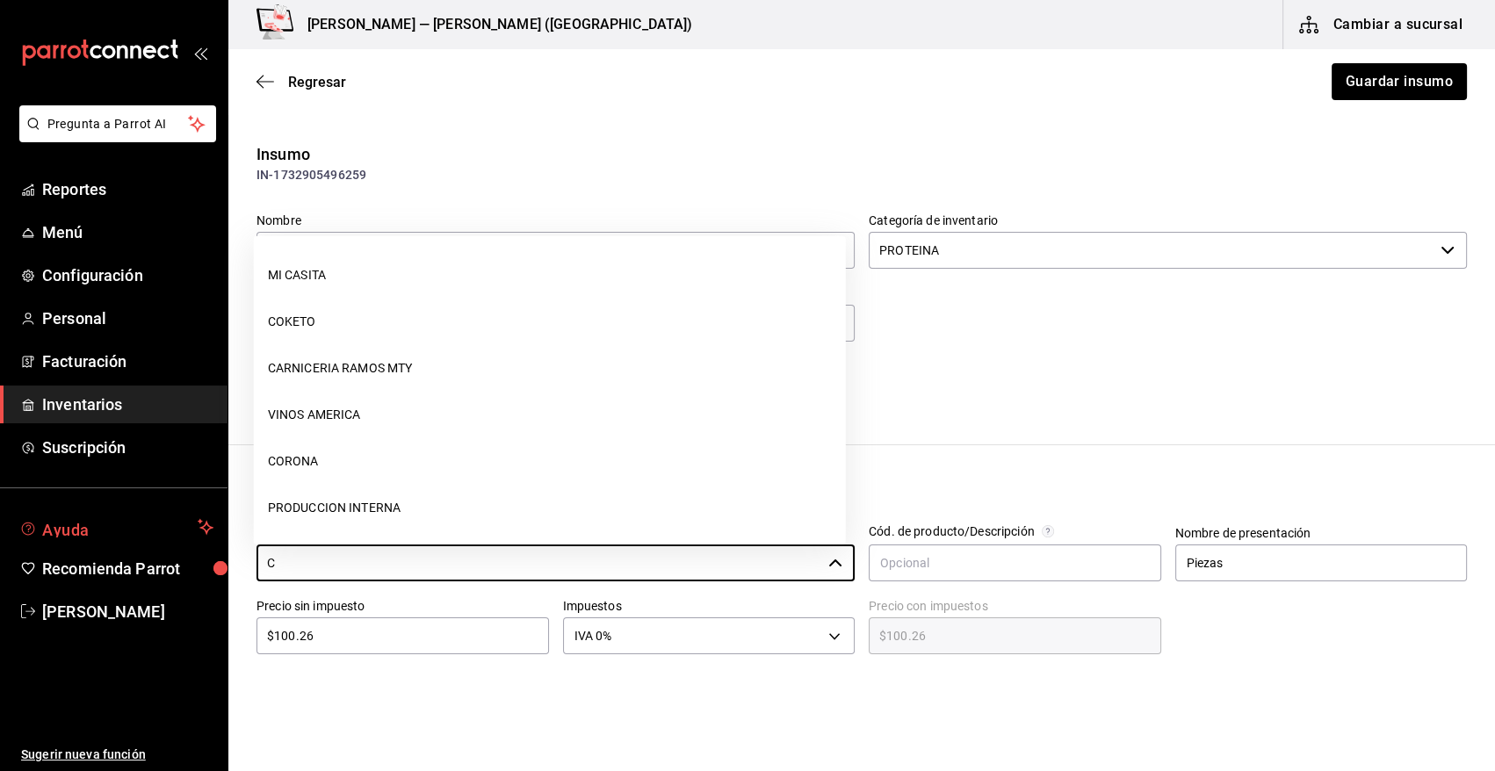
scroll to position [0, 0]
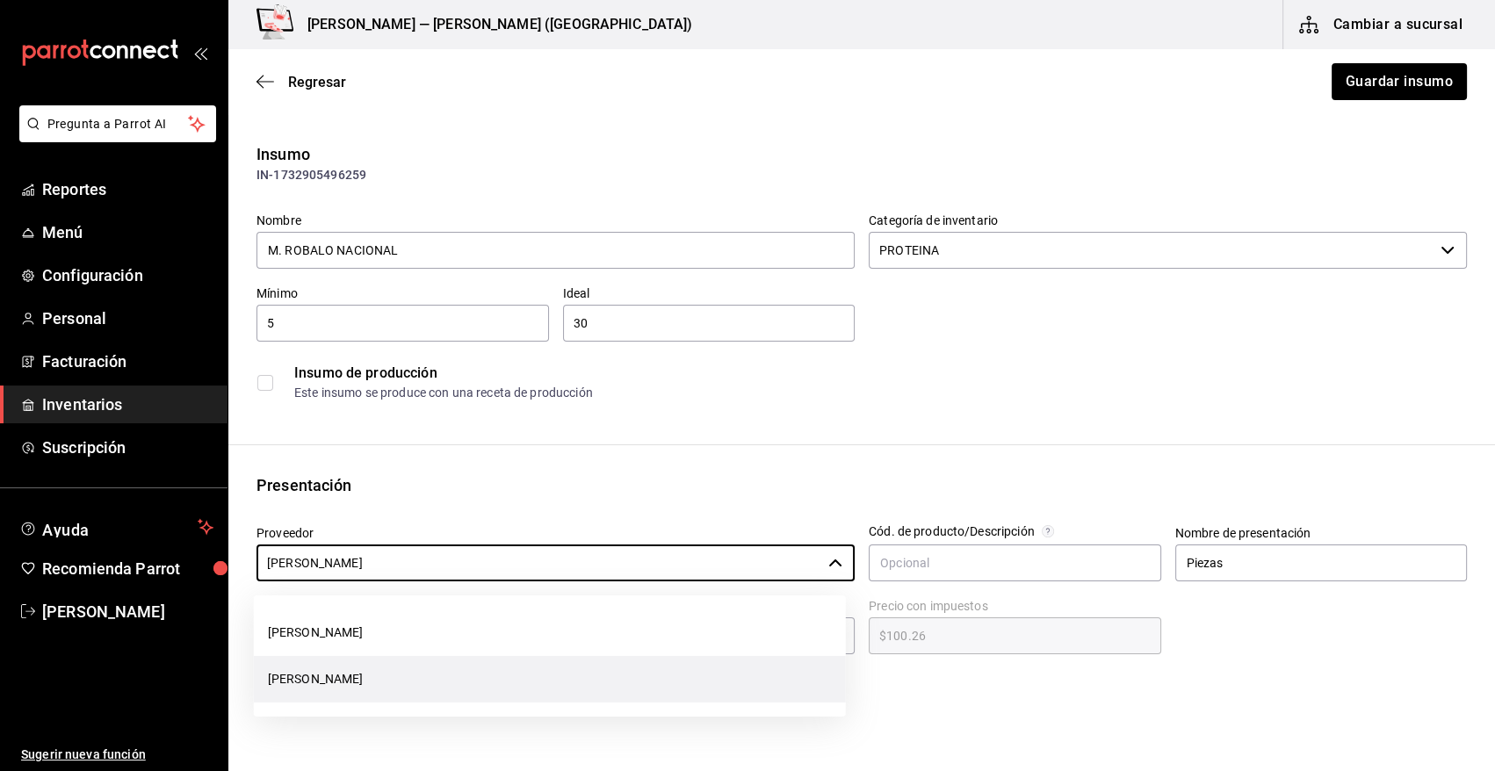
click at [448, 685] on li "[PERSON_NAME]" at bounding box center [550, 679] width 592 height 47
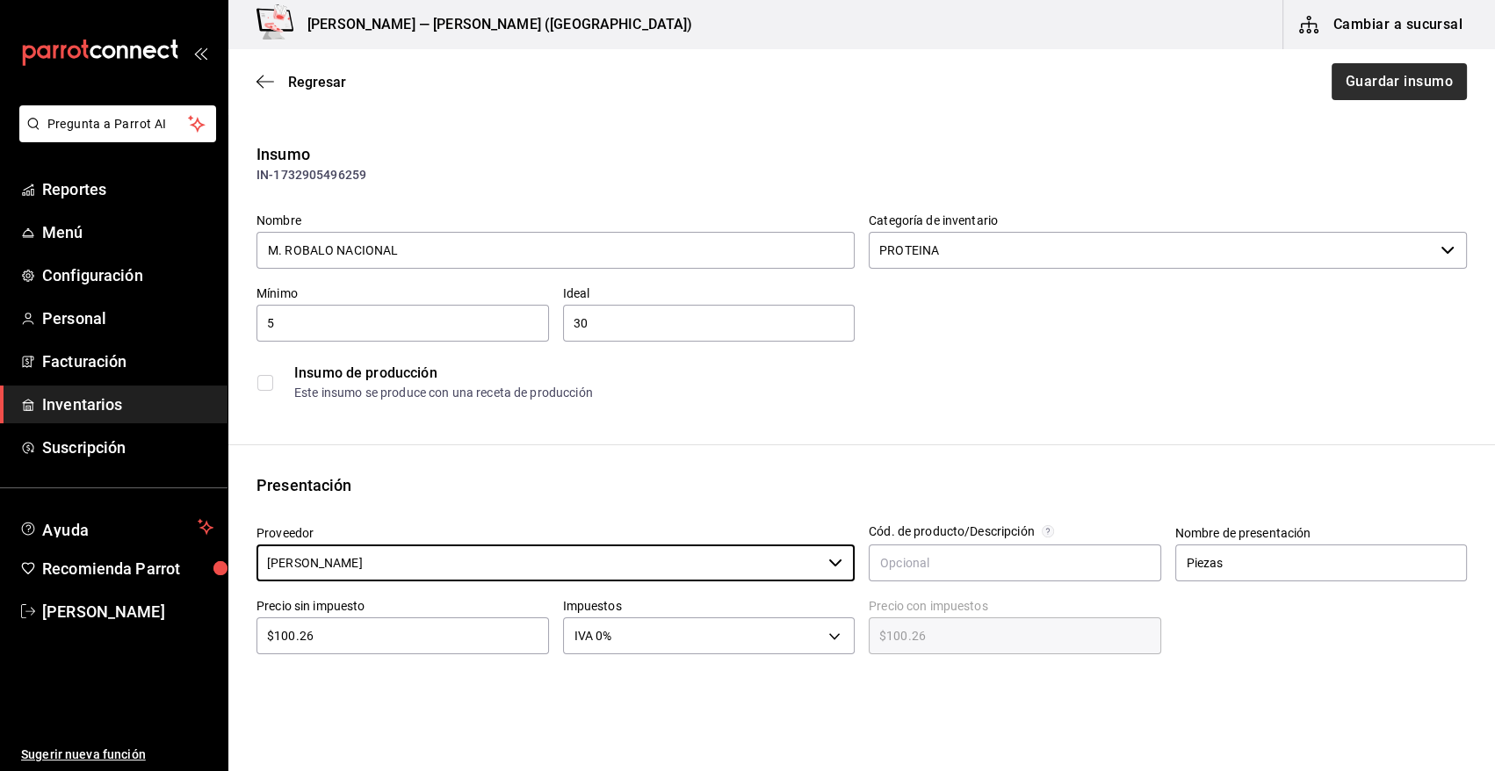
type input "[PERSON_NAME]"
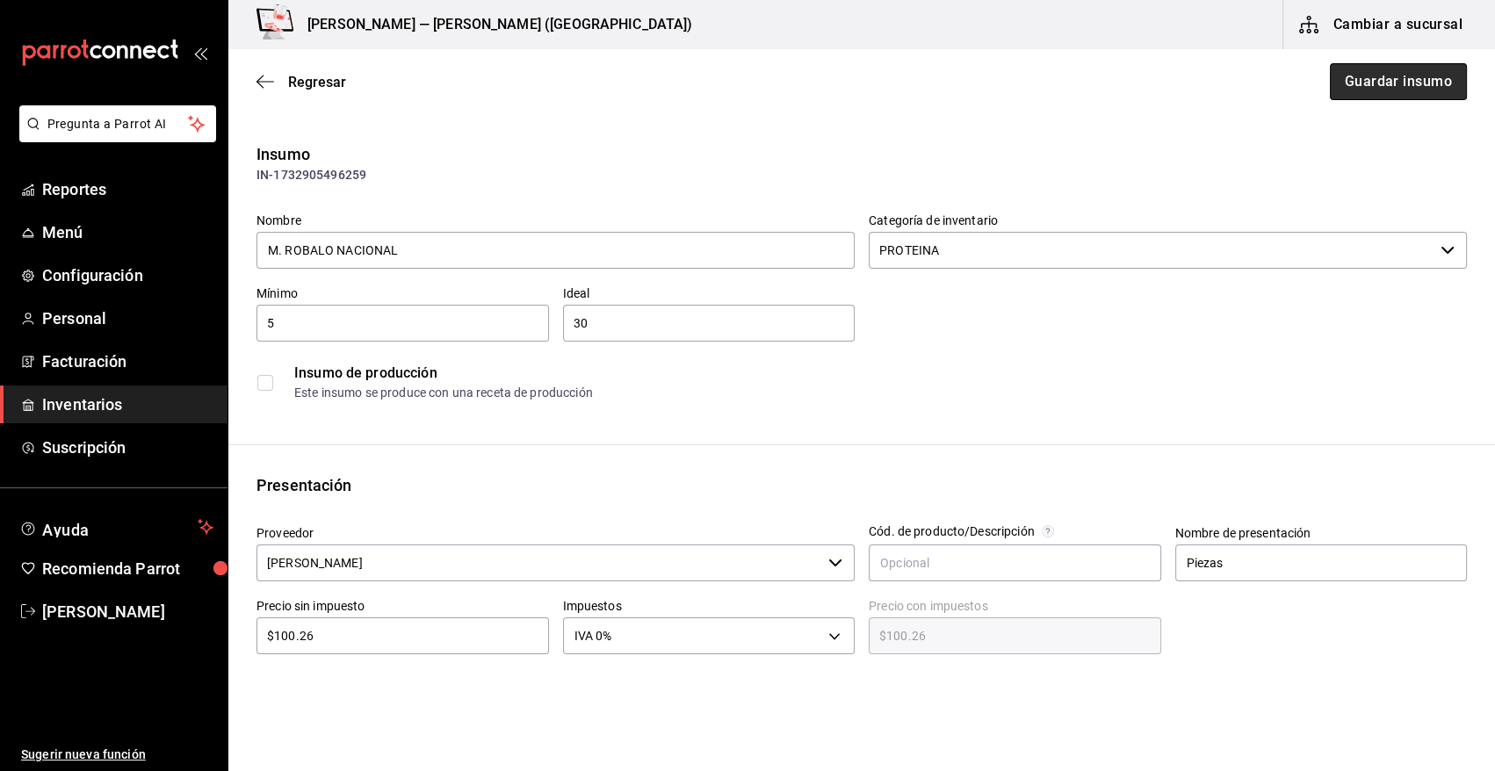
click at [1344, 84] on button "Guardar insumo" at bounding box center [1398, 81] width 137 height 37
